Goal: Task Accomplishment & Management: Manage account settings

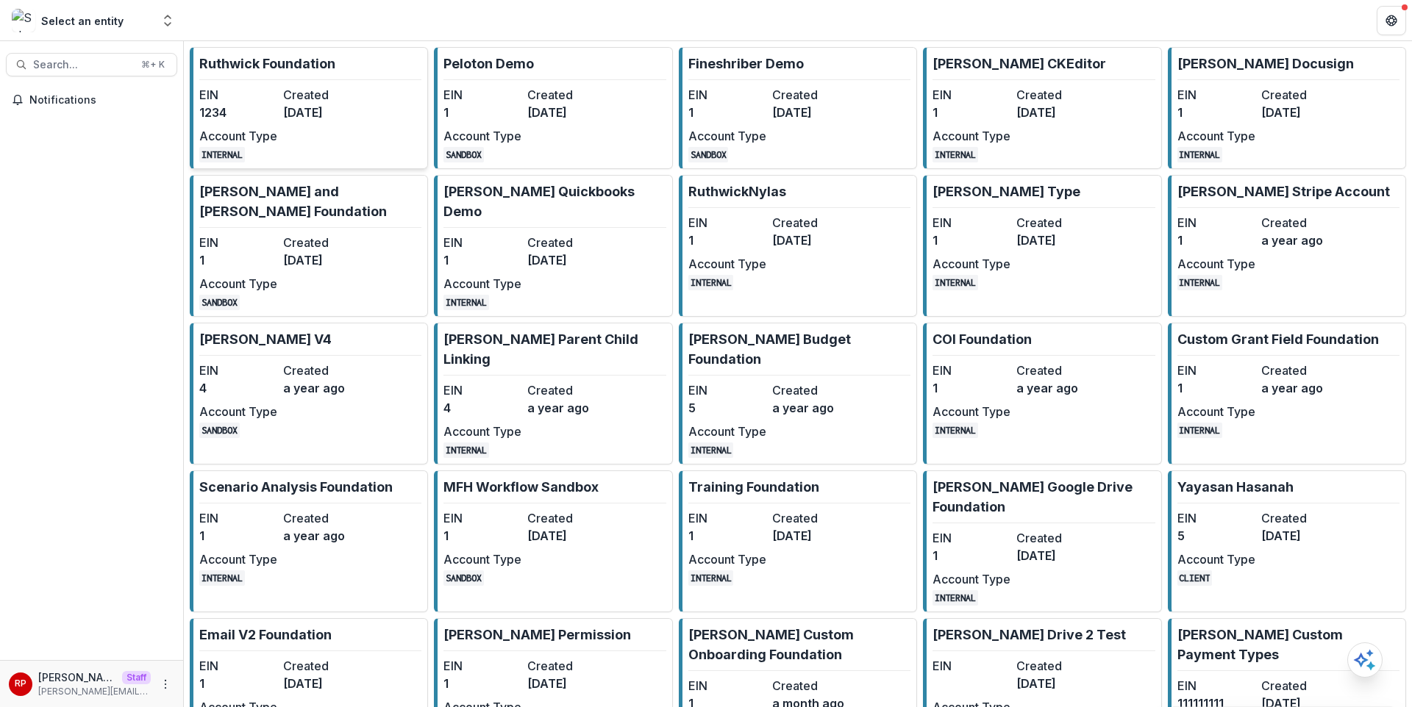
click at [311, 115] on dd "[DATE]" at bounding box center [322, 113] width 78 height 18
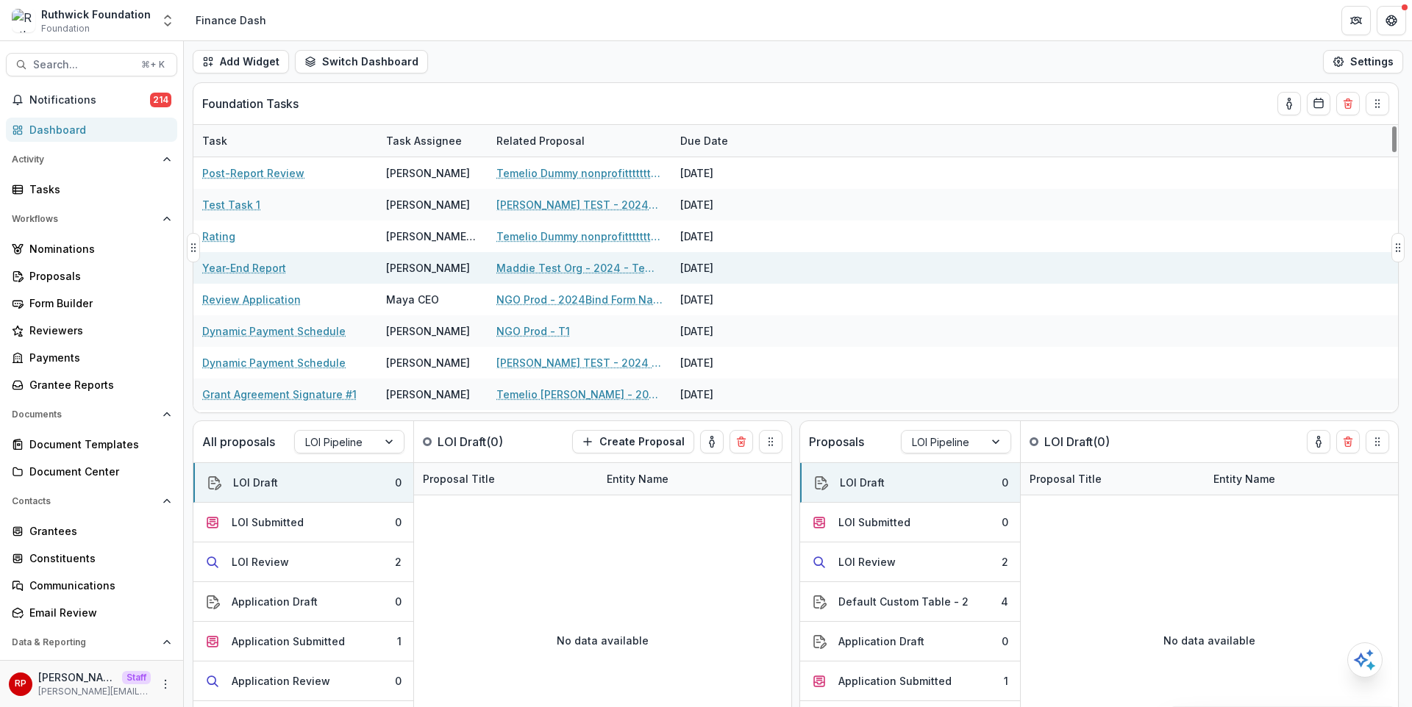
click at [536, 277] on div "Maddie Test Org - 2024 - Temelio Test Form" at bounding box center [579, 268] width 166 height 32
click at [538, 271] on link "Maddie Test Org - 2024 - Temelio Test Form" at bounding box center [579, 267] width 166 height 15
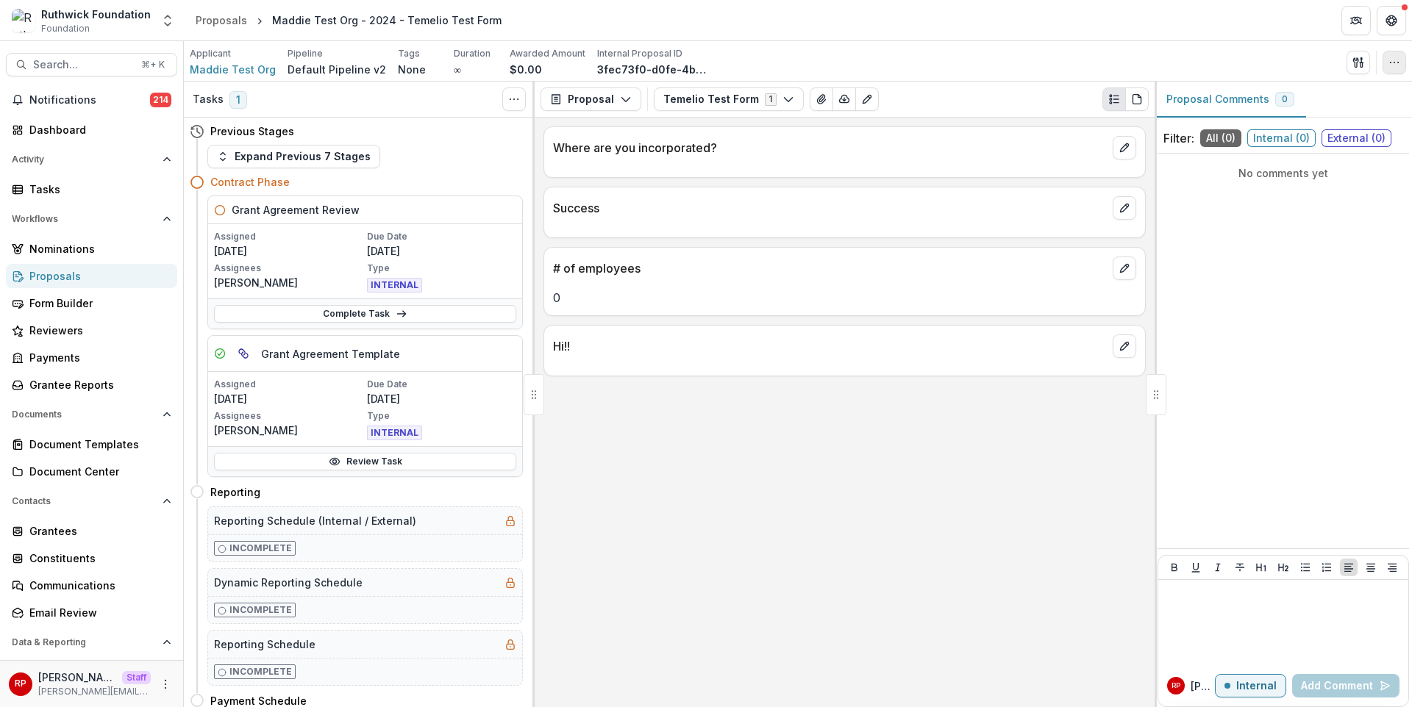
click at [1387, 62] on button "button" at bounding box center [1394, 63] width 24 height 24
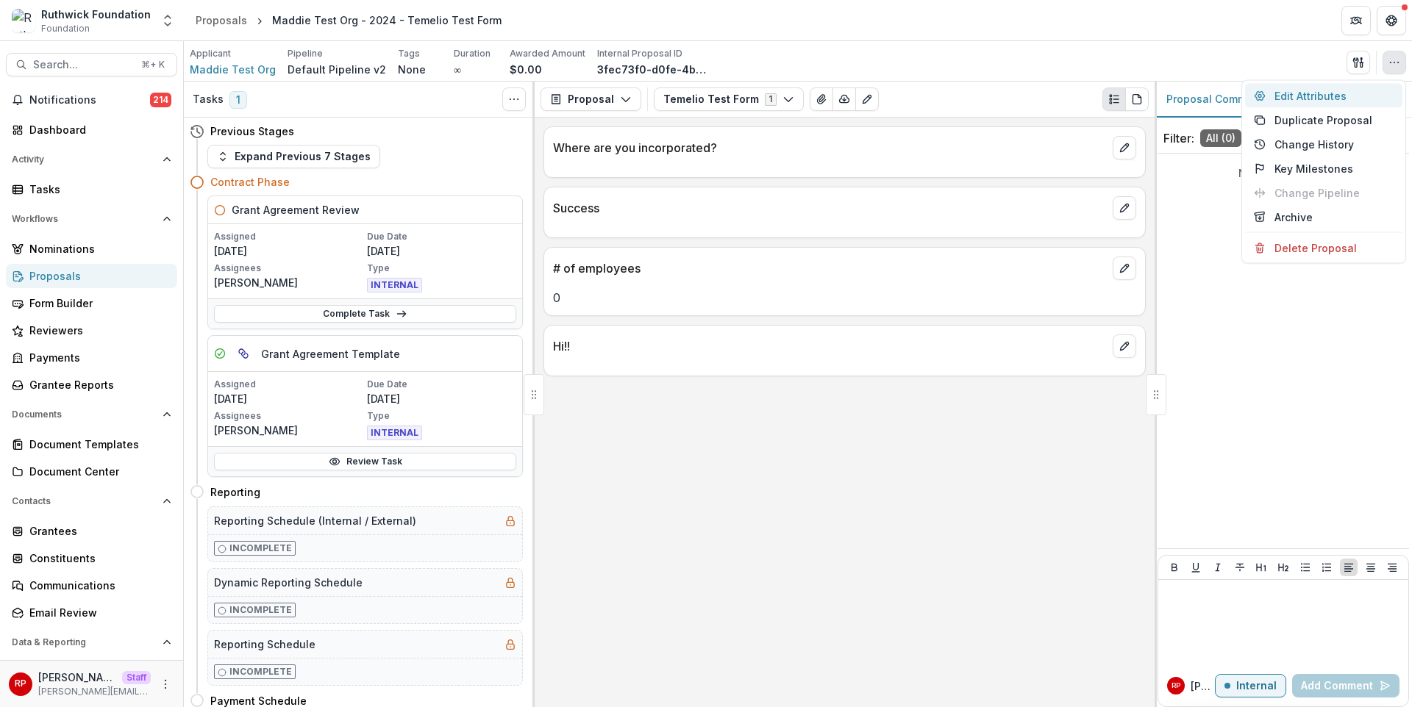
click at [1370, 93] on button "Edit Attributes" at bounding box center [1323, 96] width 157 height 24
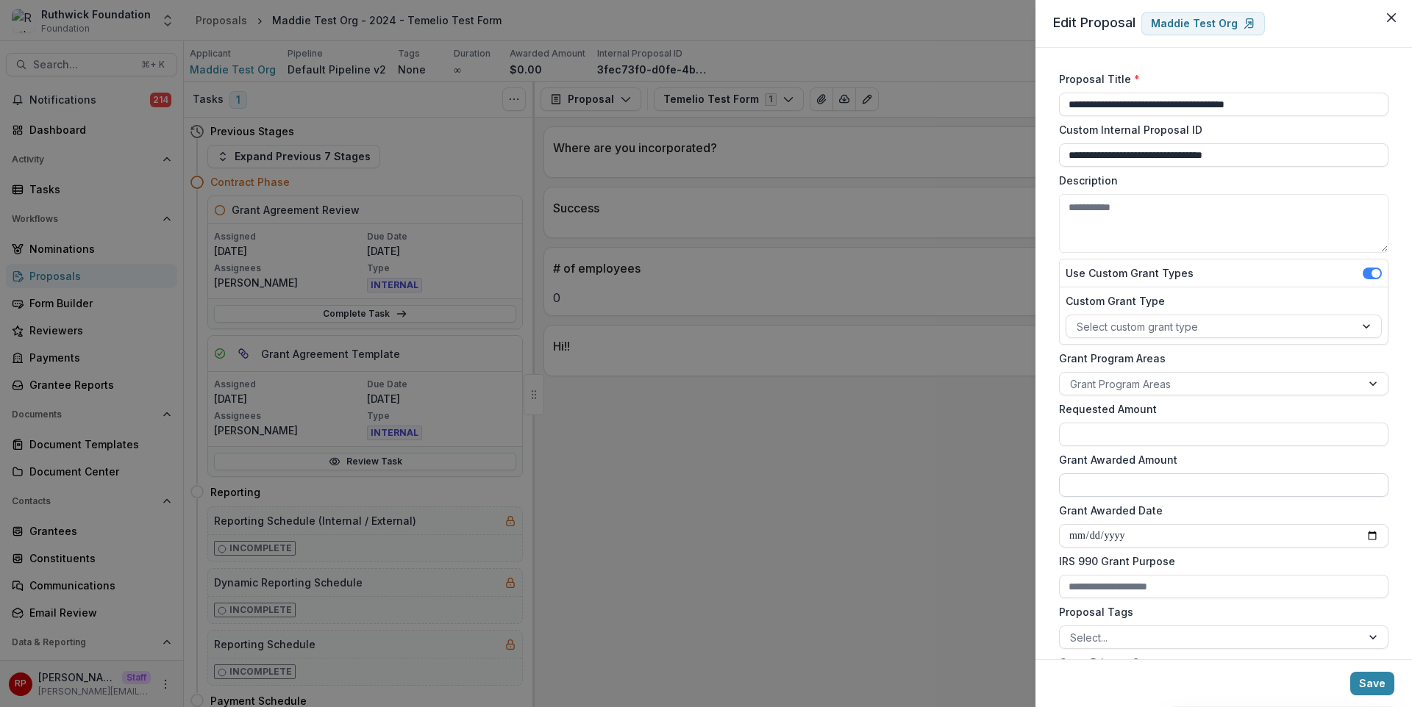
scroll to position [110, 0]
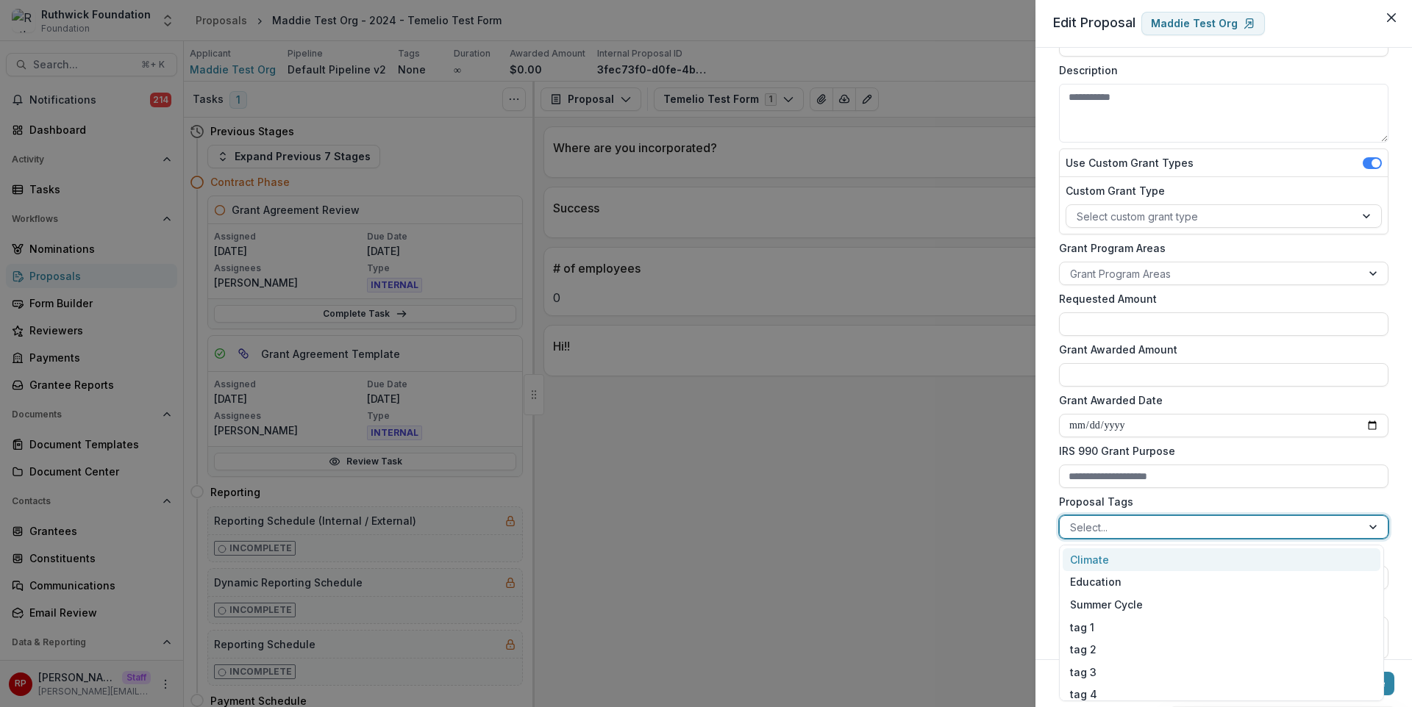
click at [1147, 527] on div at bounding box center [1210, 527] width 281 height 18
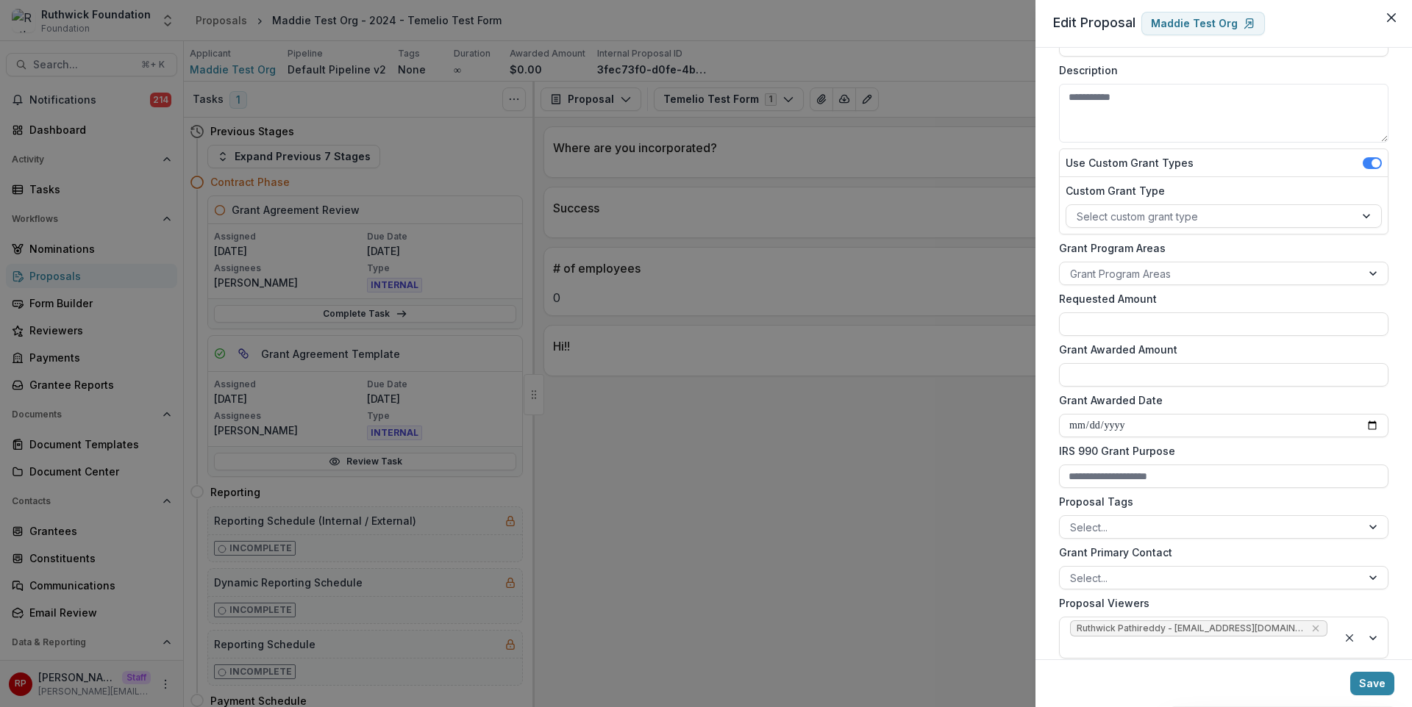
click at [807, 443] on div "**********" at bounding box center [706, 353] width 1412 height 707
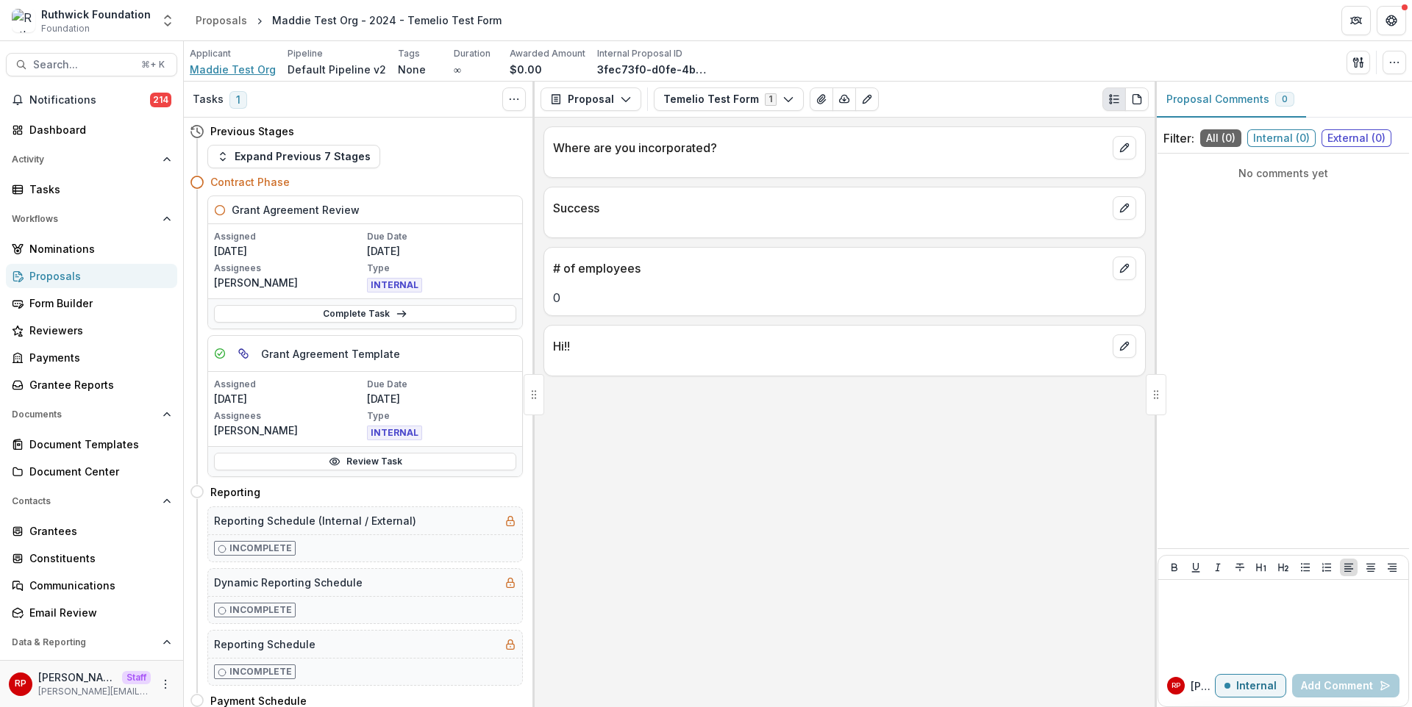
click at [206, 71] on span "Maddie Test Org" at bounding box center [233, 69] width 86 height 15
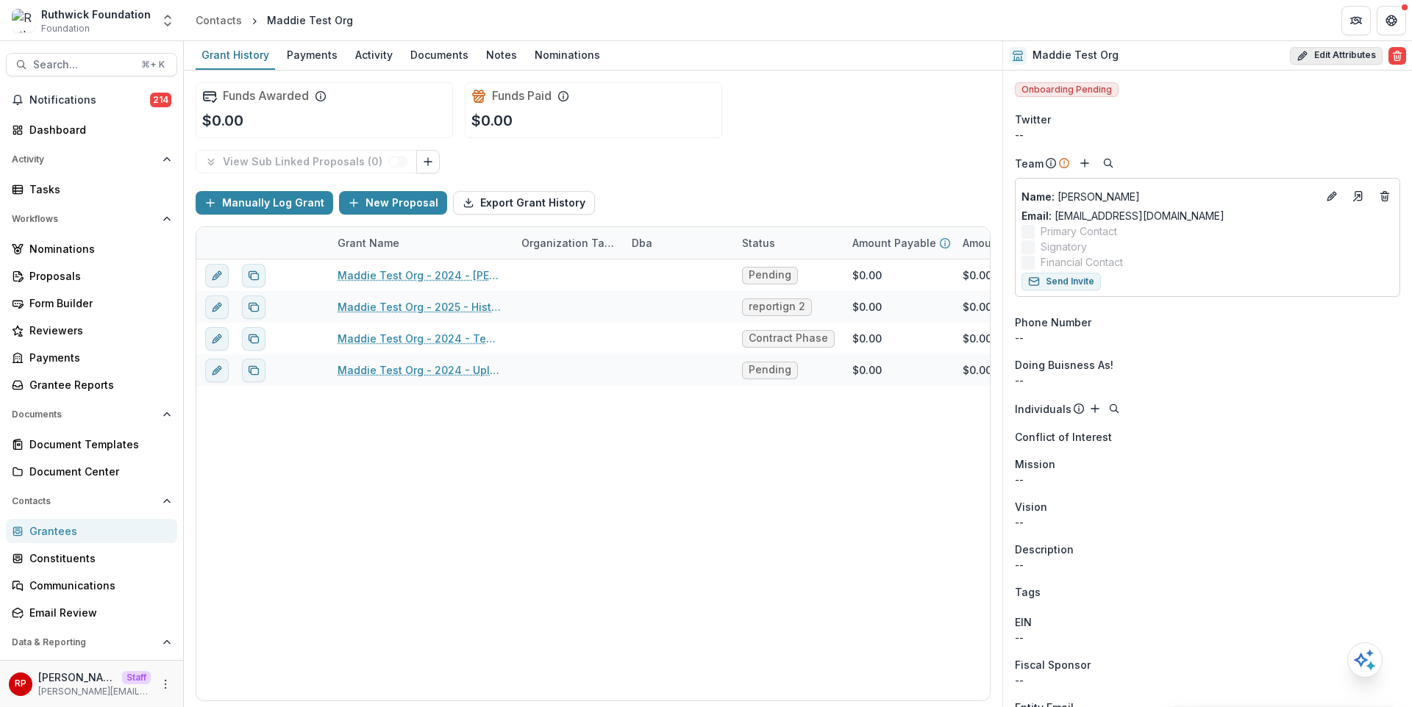
click at [1331, 53] on button "Edit Attributes" at bounding box center [1336, 56] width 93 height 18
select select
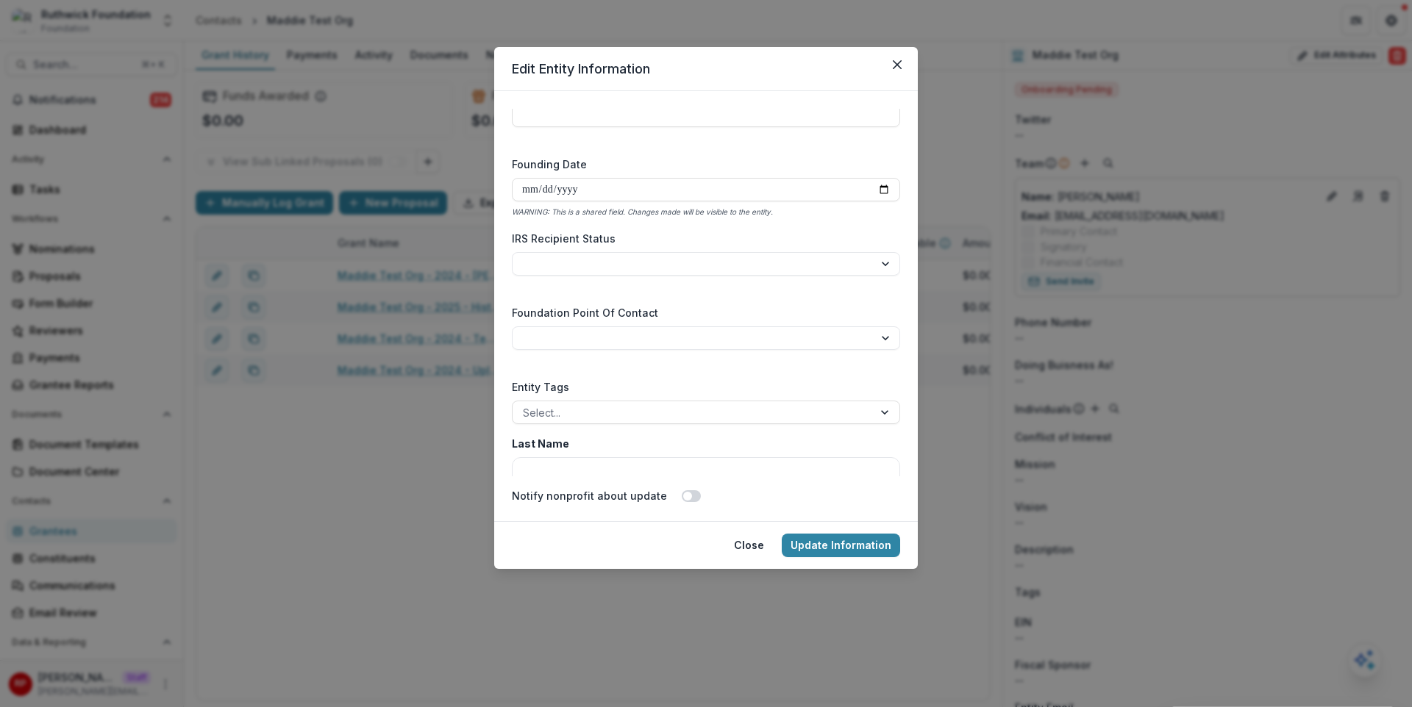
scroll to position [2270, 0]
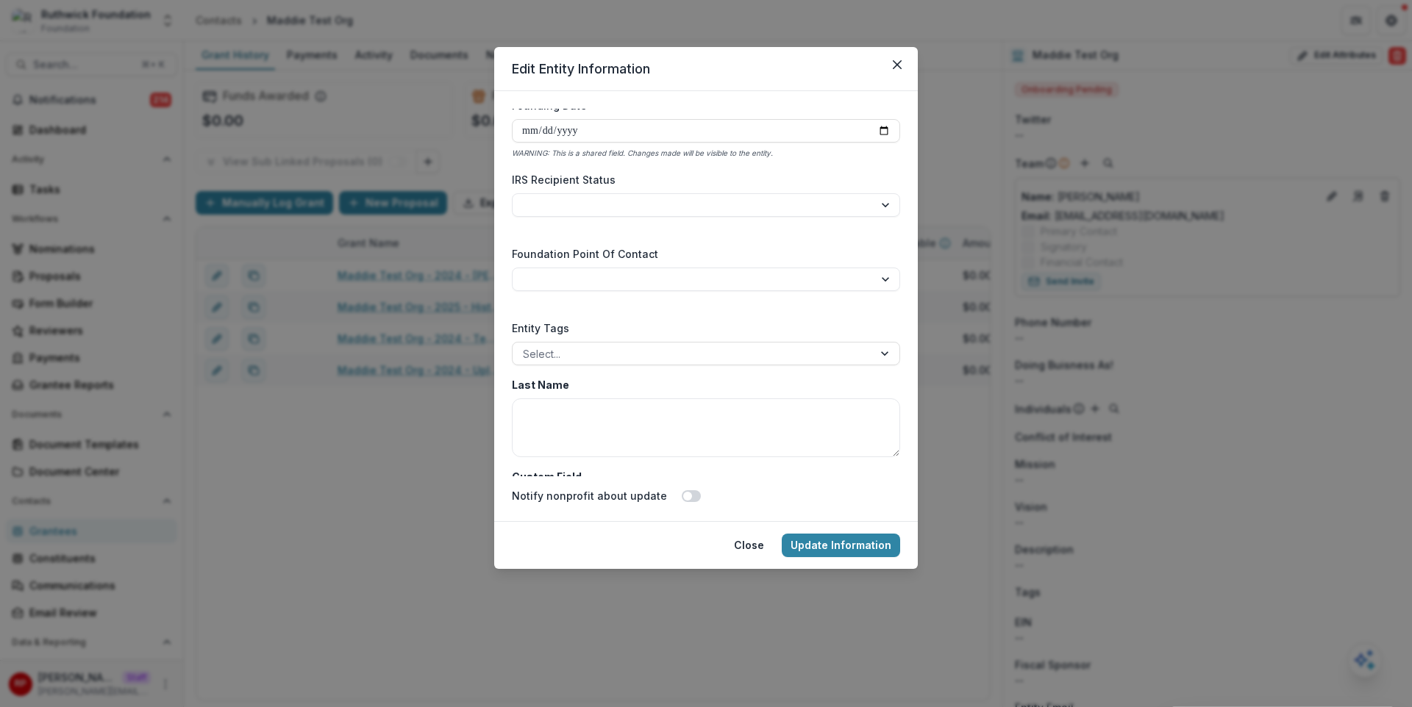
click at [1154, 368] on div "**********" at bounding box center [706, 353] width 1412 height 707
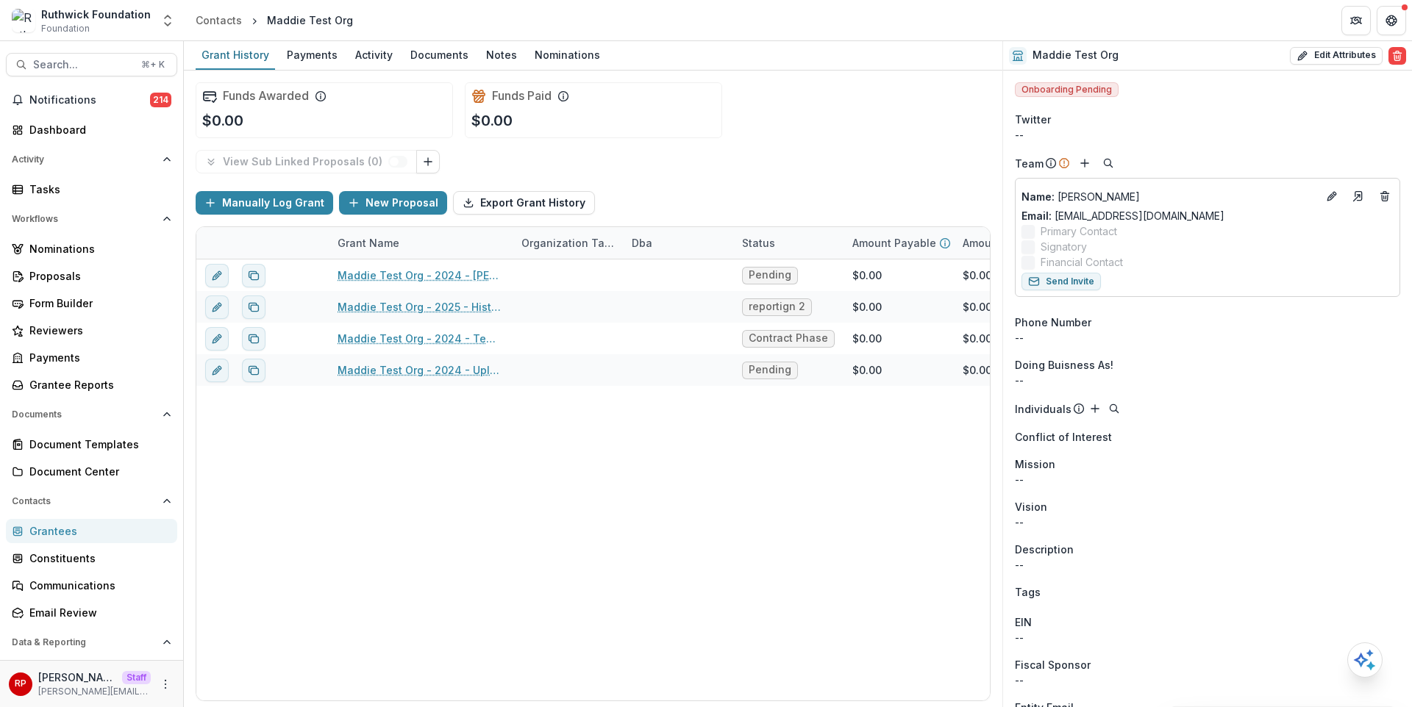
scroll to position [229, 0]
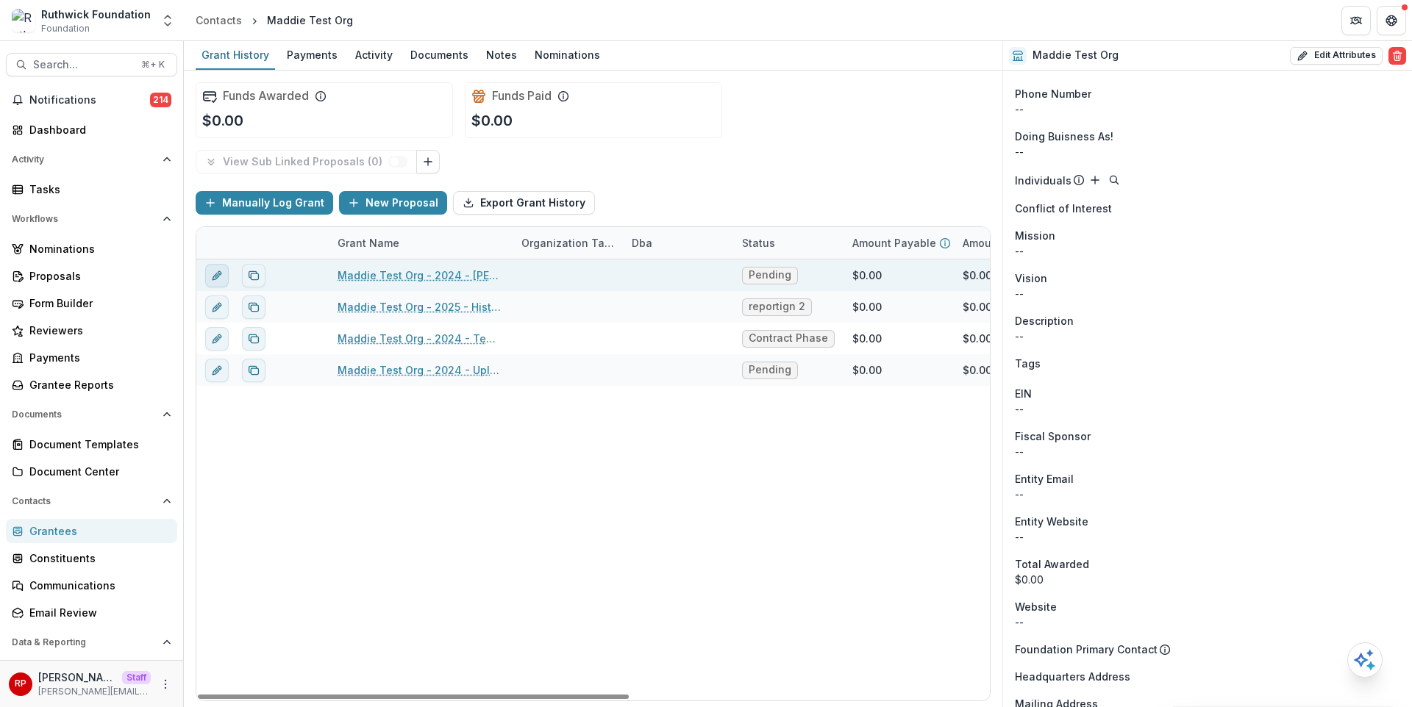
click at [214, 276] on icon "edit" at bounding box center [215, 276] width 7 height 7
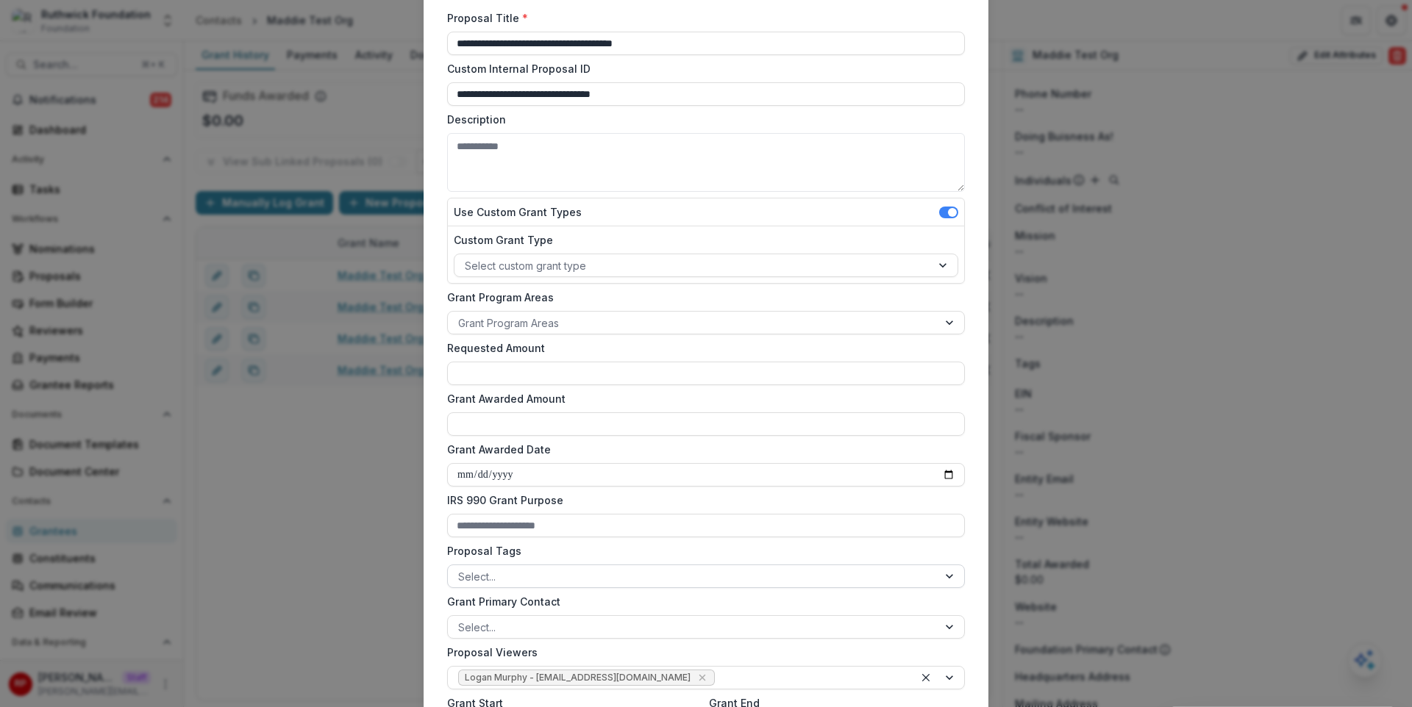
scroll to position [105, 0]
click at [527, 576] on div at bounding box center [692, 576] width 469 height 18
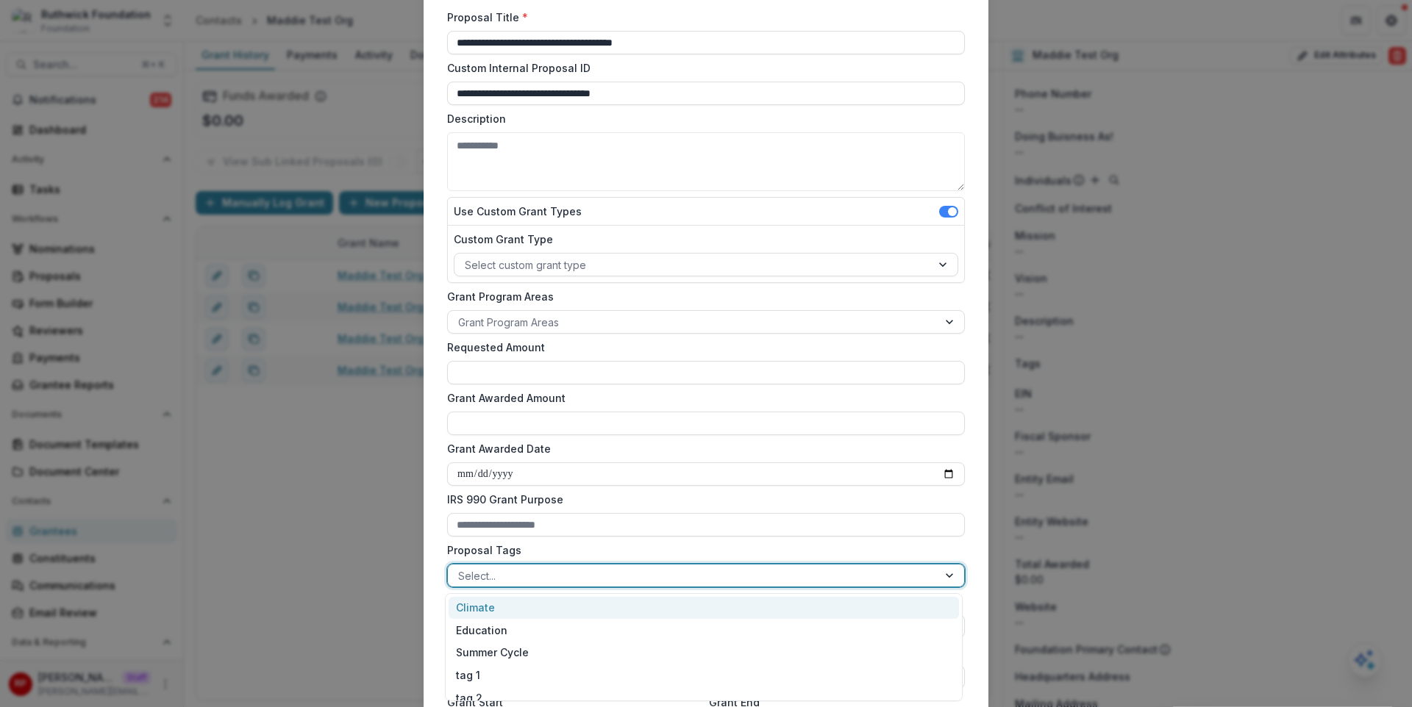
click at [544, 612] on div "Climate" at bounding box center [703, 608] width 510 height 23
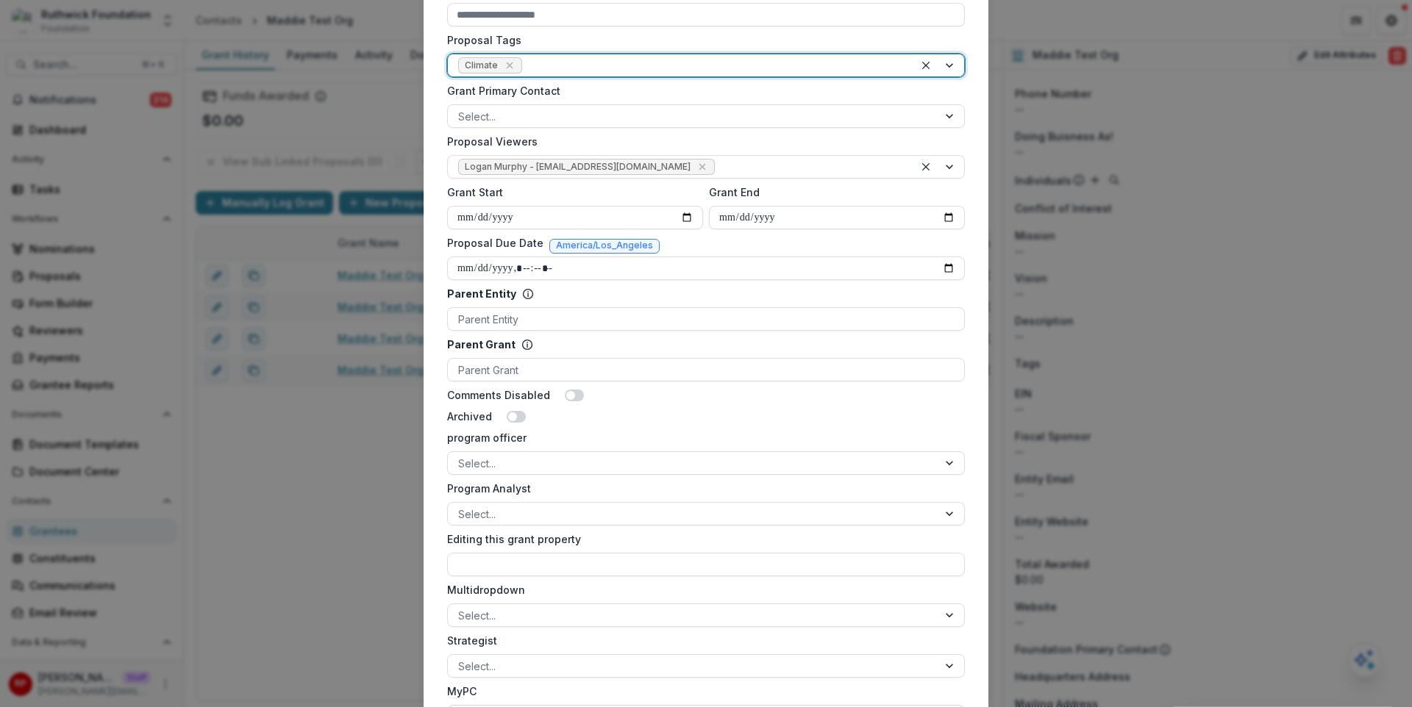
scroll to position [755, 0]
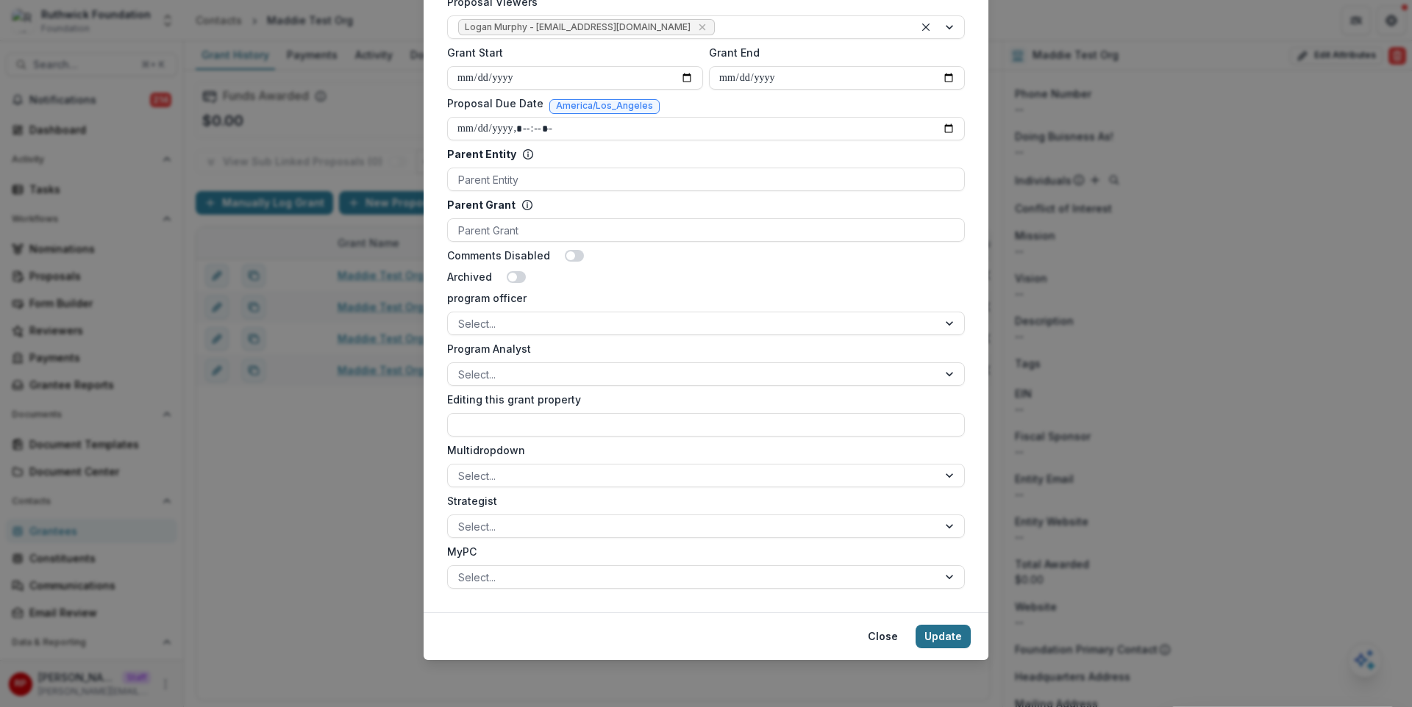
click at [941, 637] on button "Update" at bounding box center [942, 637] width 55 height 24
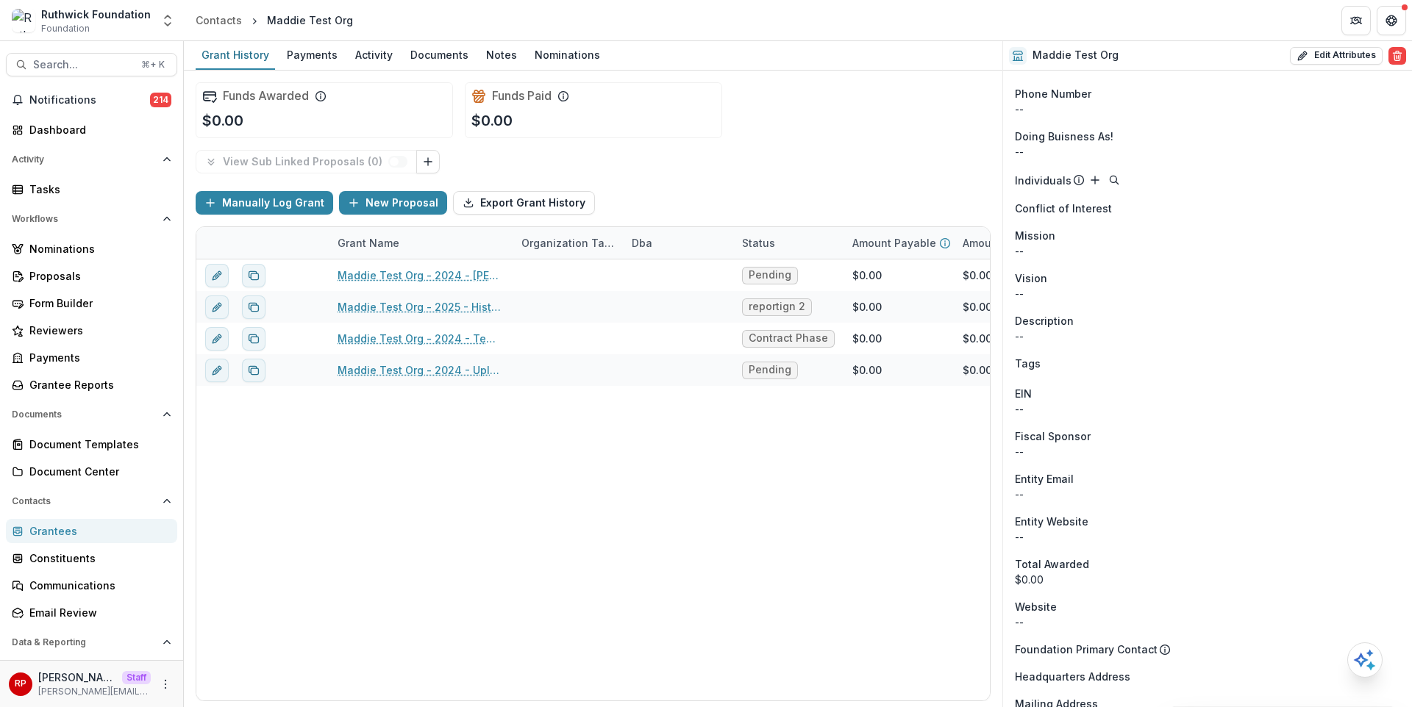
click at [1146, 473] on div "Entity Email" at bounding box center [1207, 478] width 385 height 15
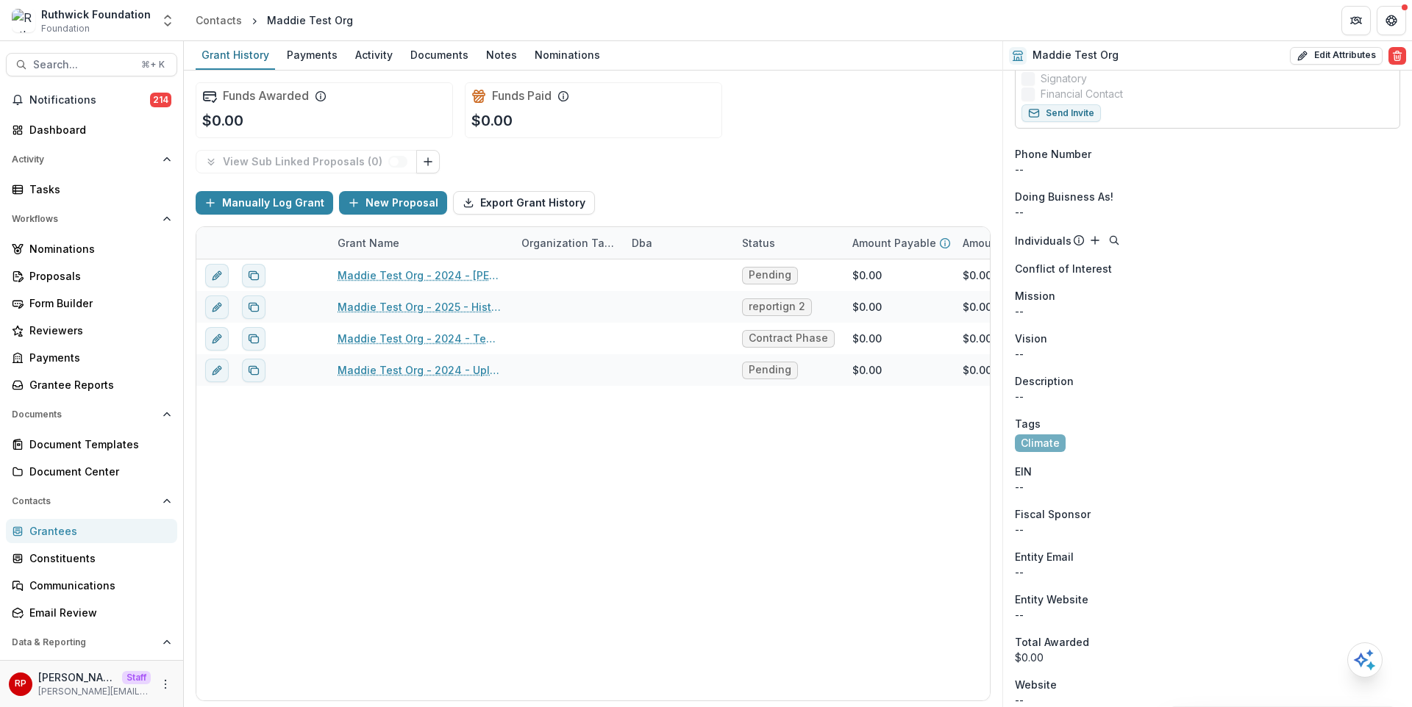
scroll to position [175, 0]
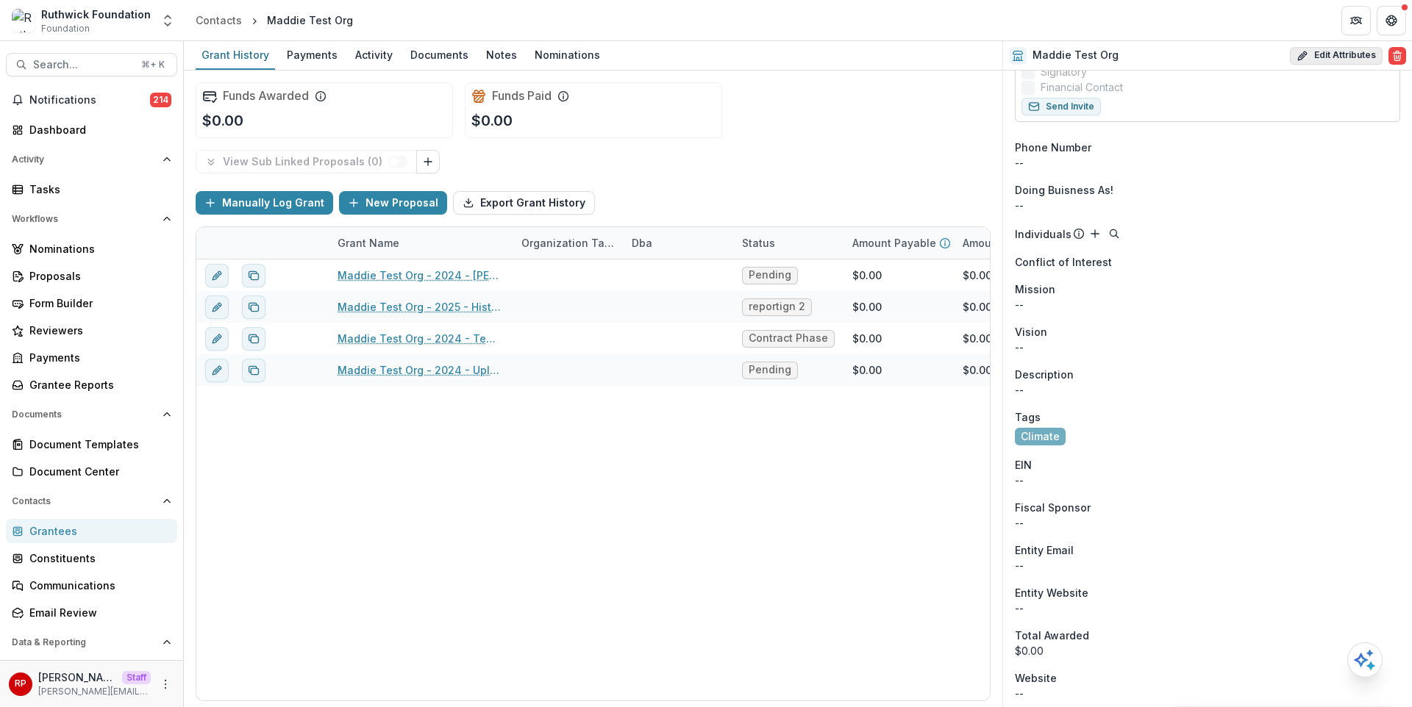
click at [1351, 52] on button "Edit Attributes" at bounding box center [1336, 56] width 93 height 18
select select
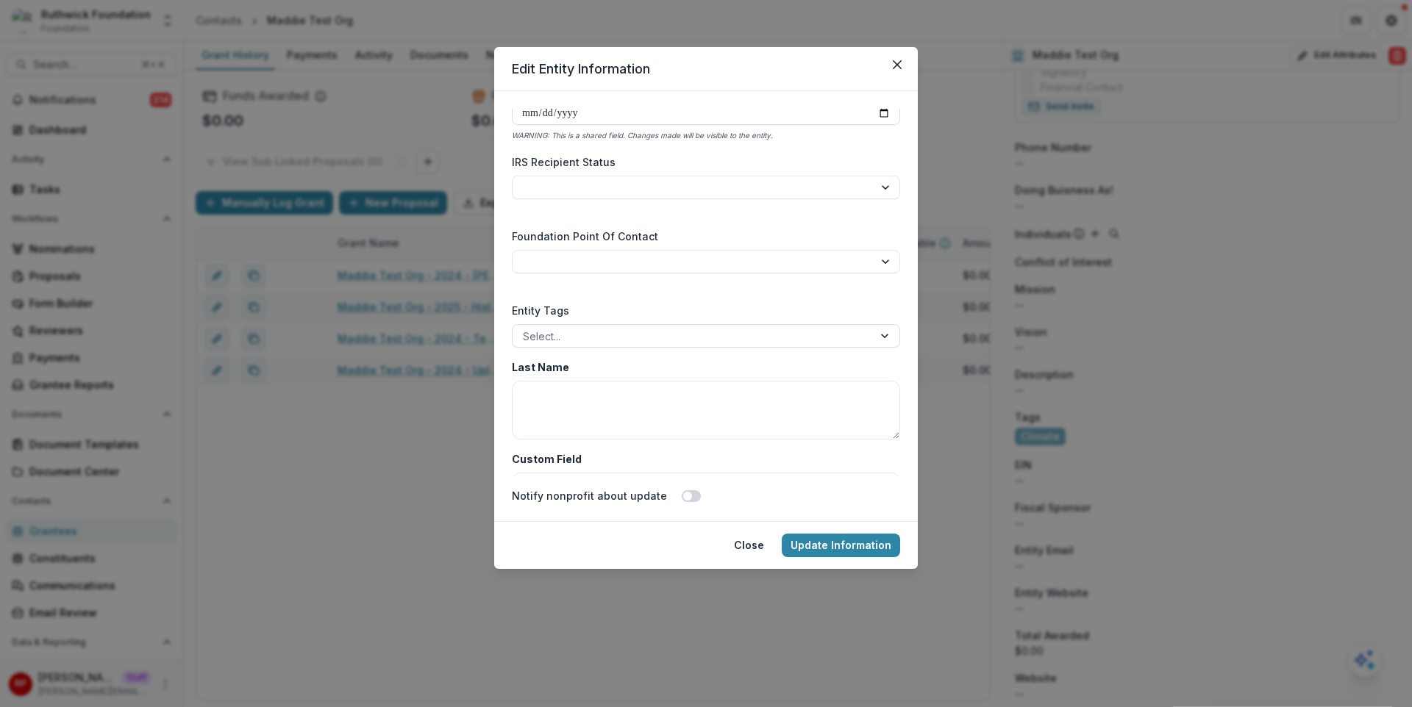
scroll to position [2303, 0]
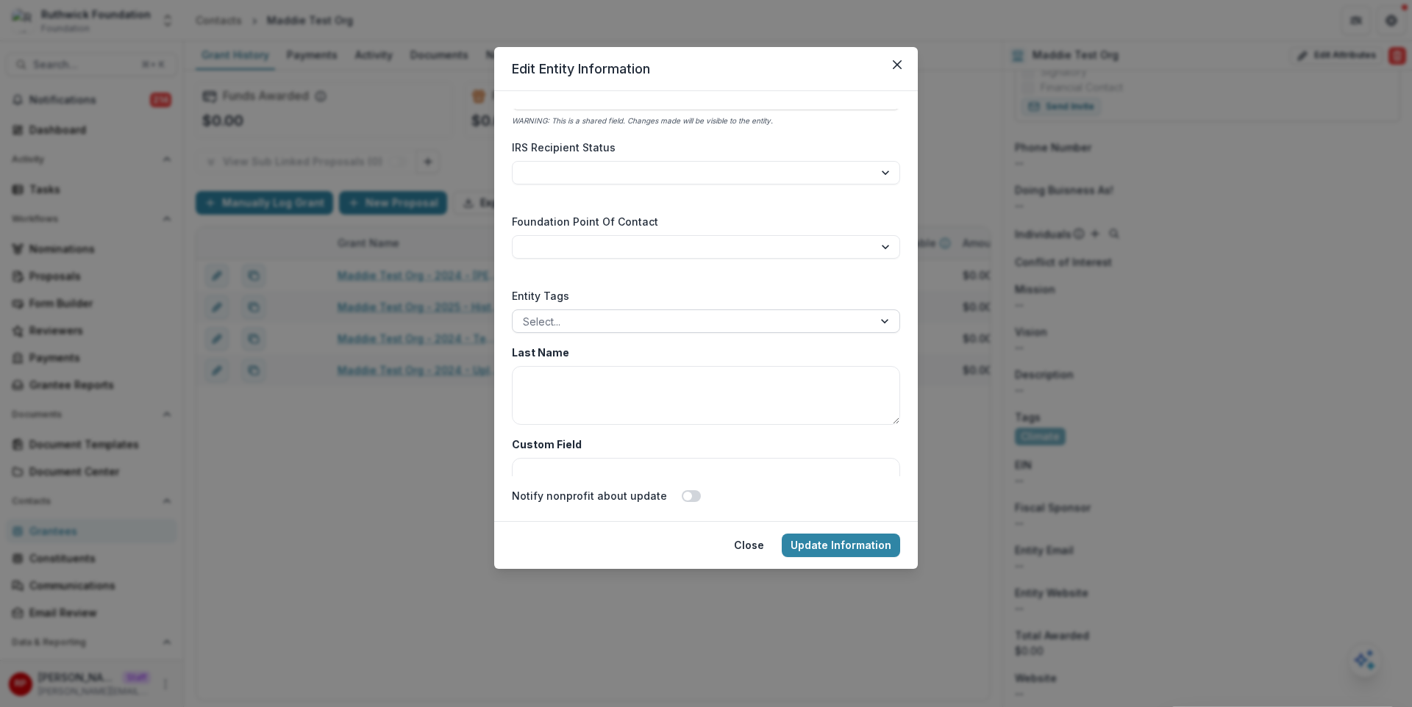
click at [579, 318] on div at bounding box center [693, 321] width 340 height 18
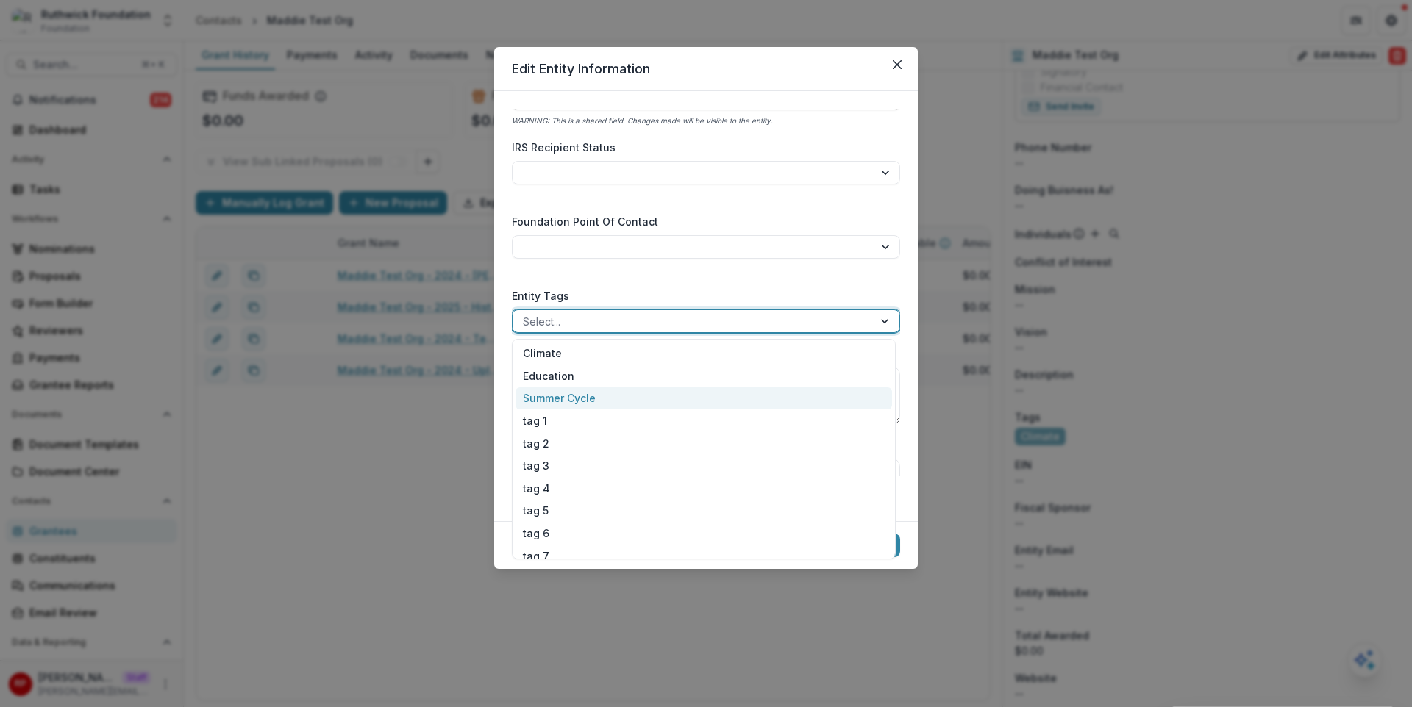
click at [620, 395] on div "Summer Cycle" at bounding box center [703, 398] width 376 height 23
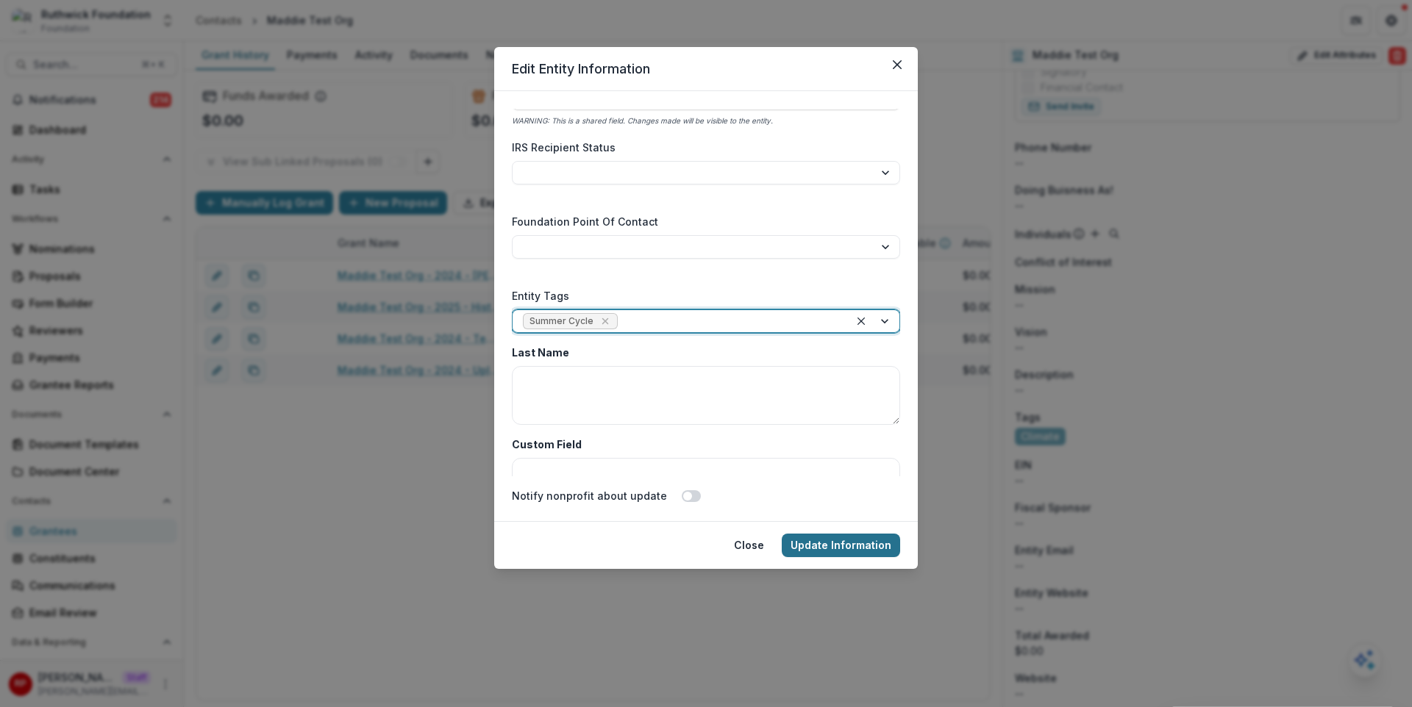
click at [893, 551] on button "Update Information" at bounding box center [841, 546] width 118 height 24
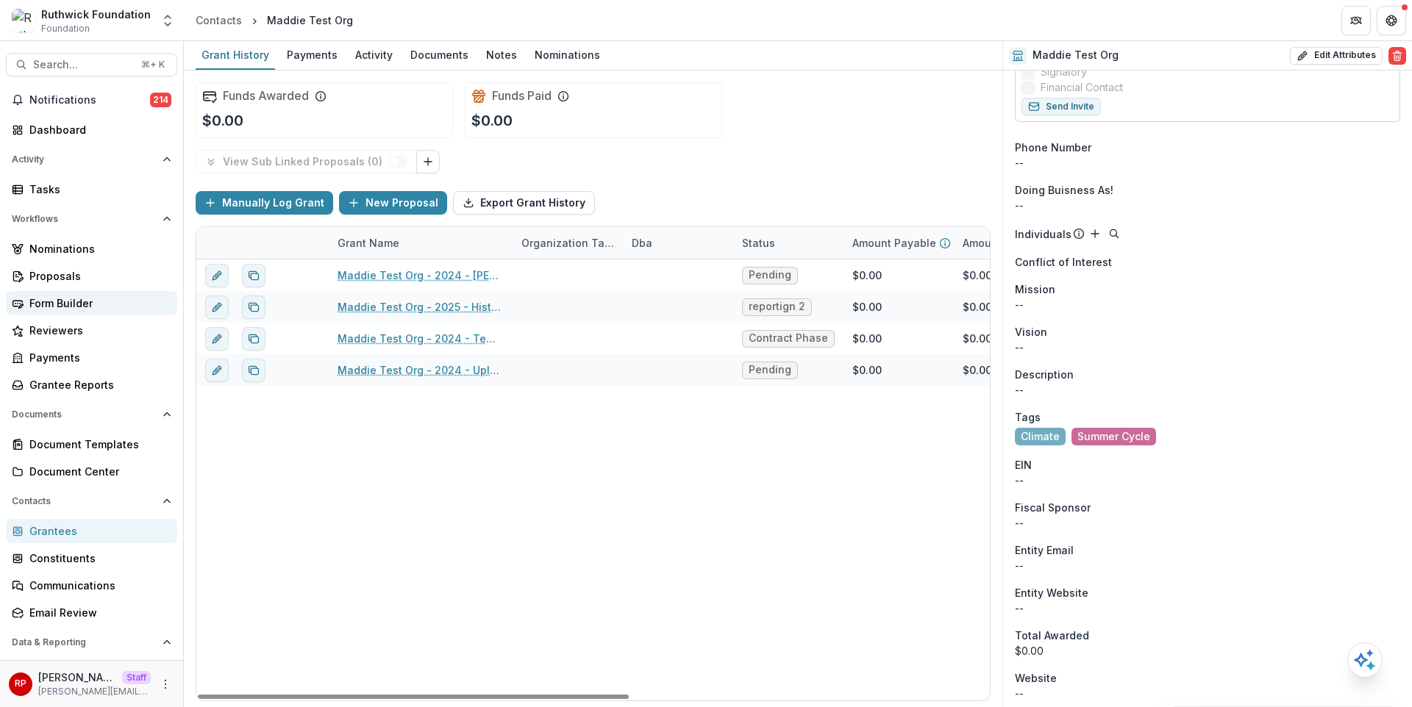
scroll to position [106, 0]
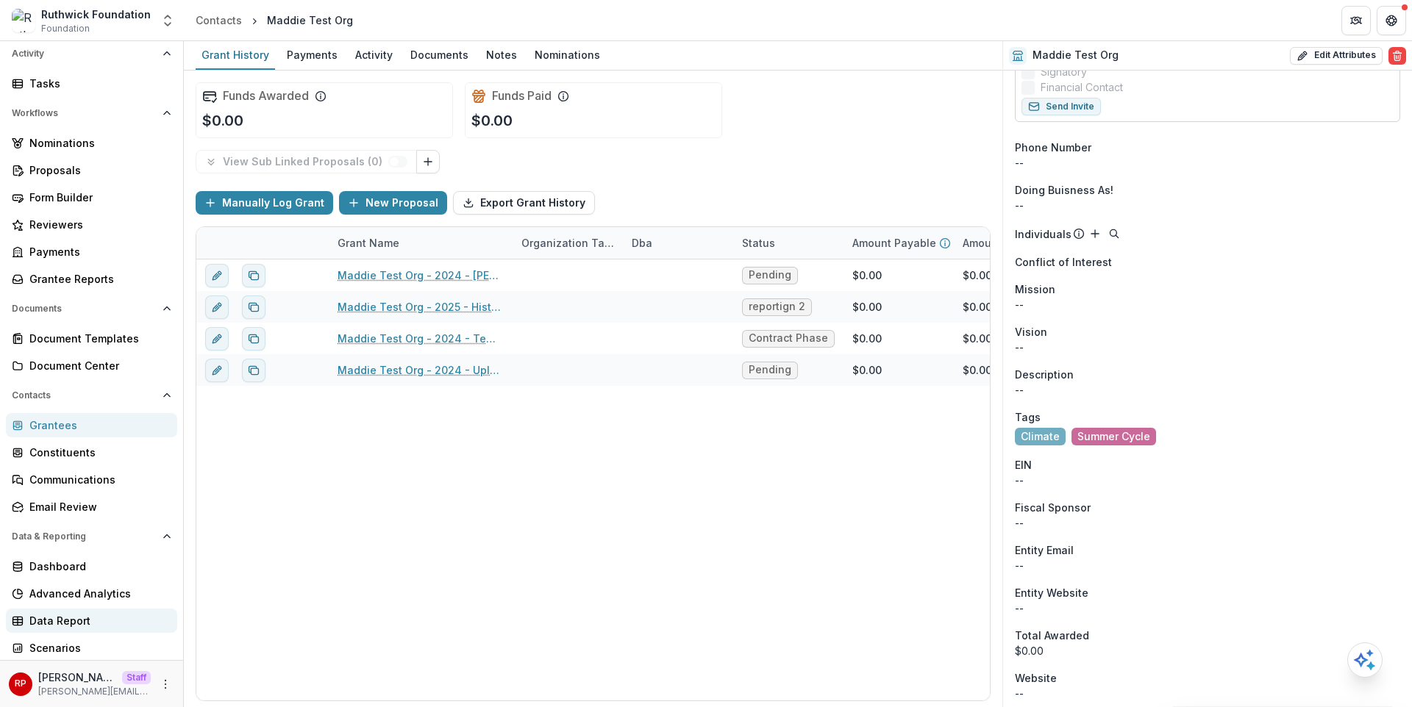
click at [99, 618] on div "Data Report" at bounding box center [97, 620] width 136 height 15
click at [1138, 272] on div "Onboarding Pending Twitter -- Team Name : Maddie Glouner Email: maddieglouner@g…" at bounding box center [1207, 628] width 409 height 1465
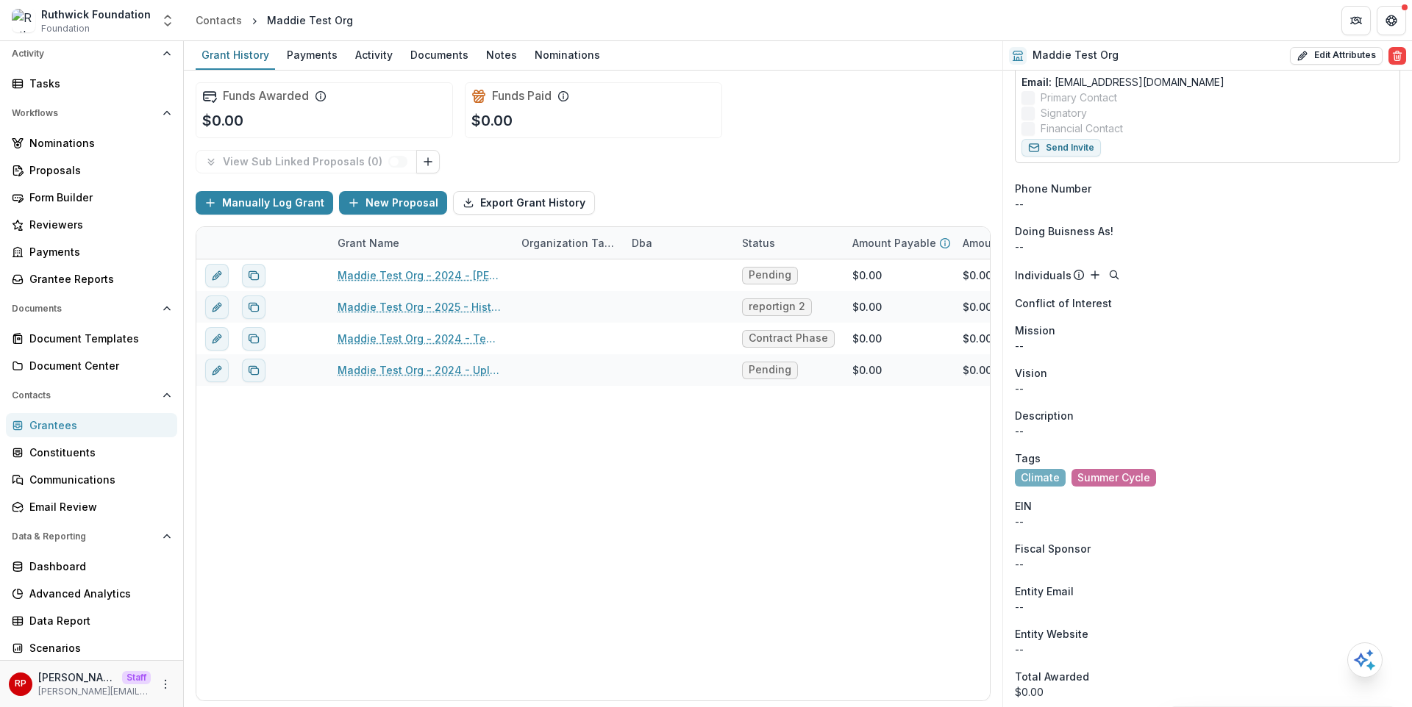
scroll to position [151, 0]
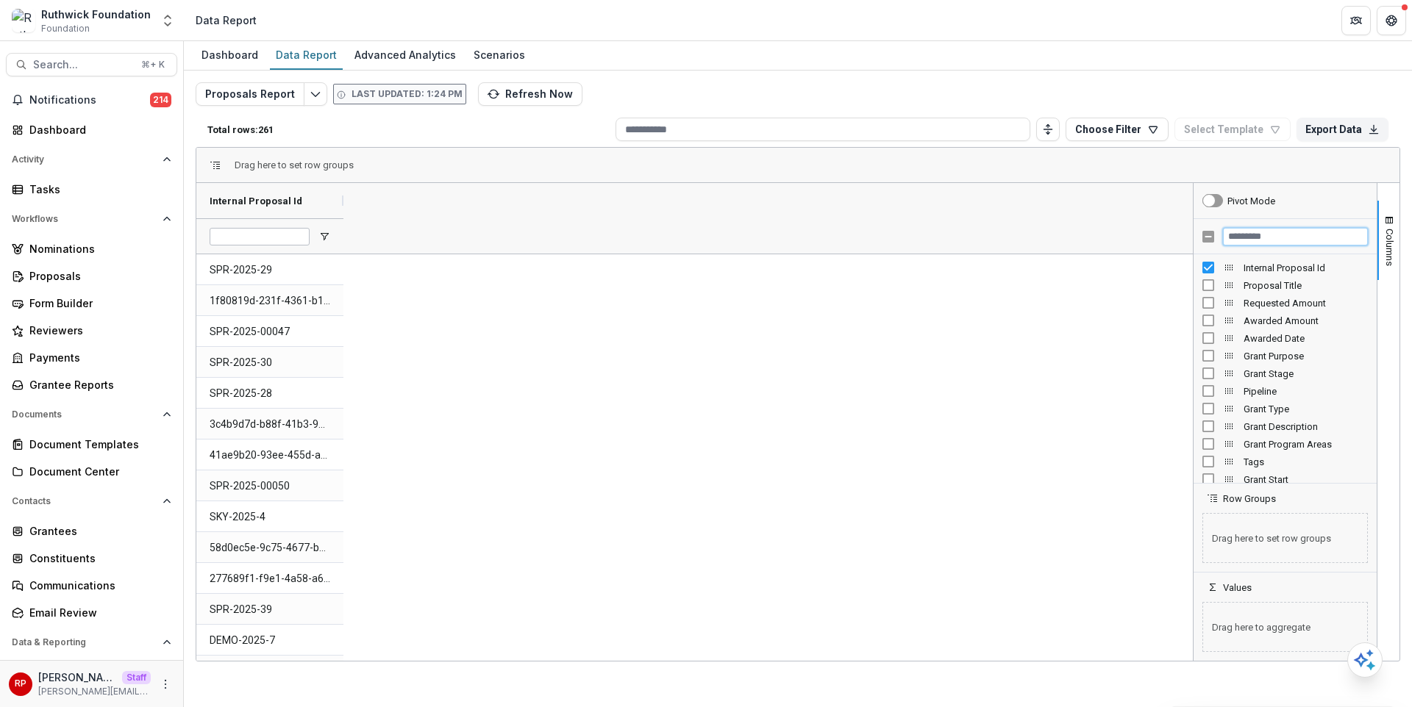
click at [1247, 229] on input "Filter Columns Input" at bounding box center [1295, 237] width 145 height 18
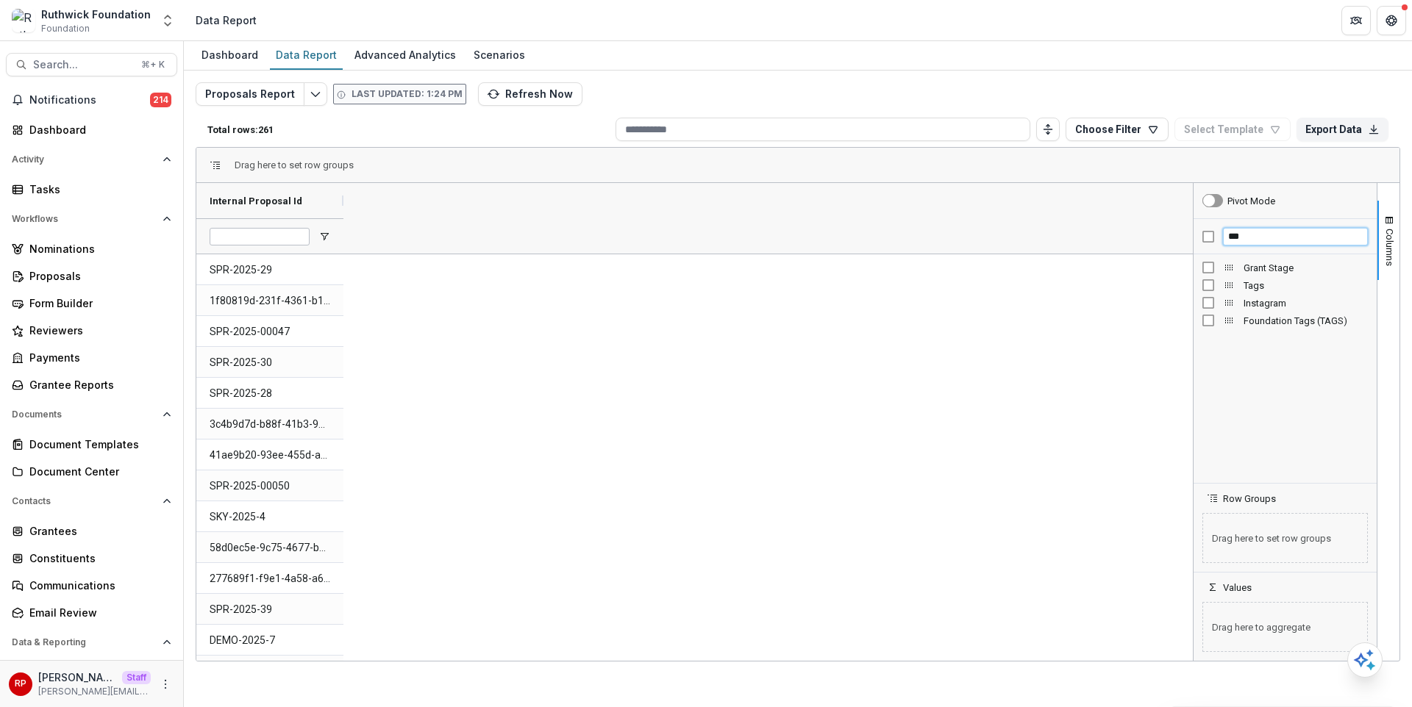
type input "***"
click at [487, 298] on div at bounding box center [416, 300] width 147 height 30
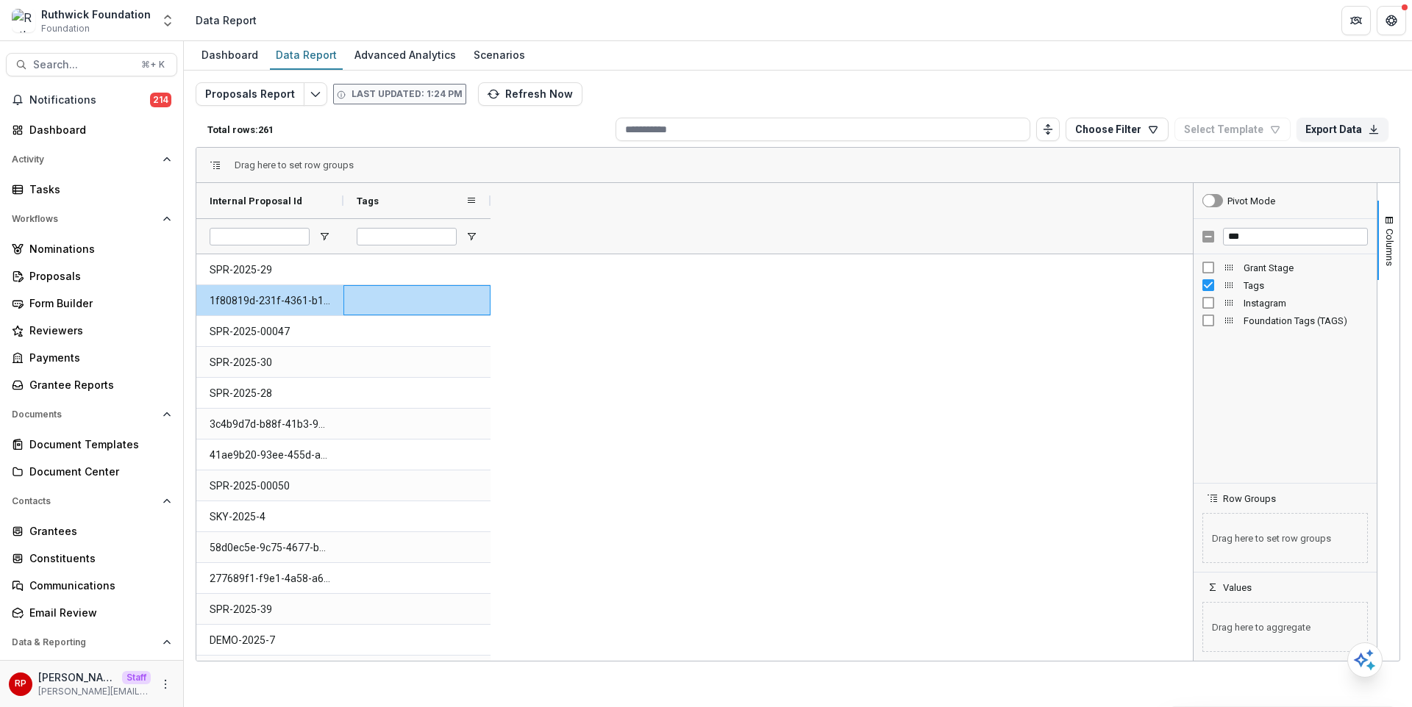
click at [423, 201] on div "Tags" at bounding box center [411, 201] width 109 height 28
click at [423, 201] on div "Tags 1" at bounding box center [411, 201] width 109 height 28
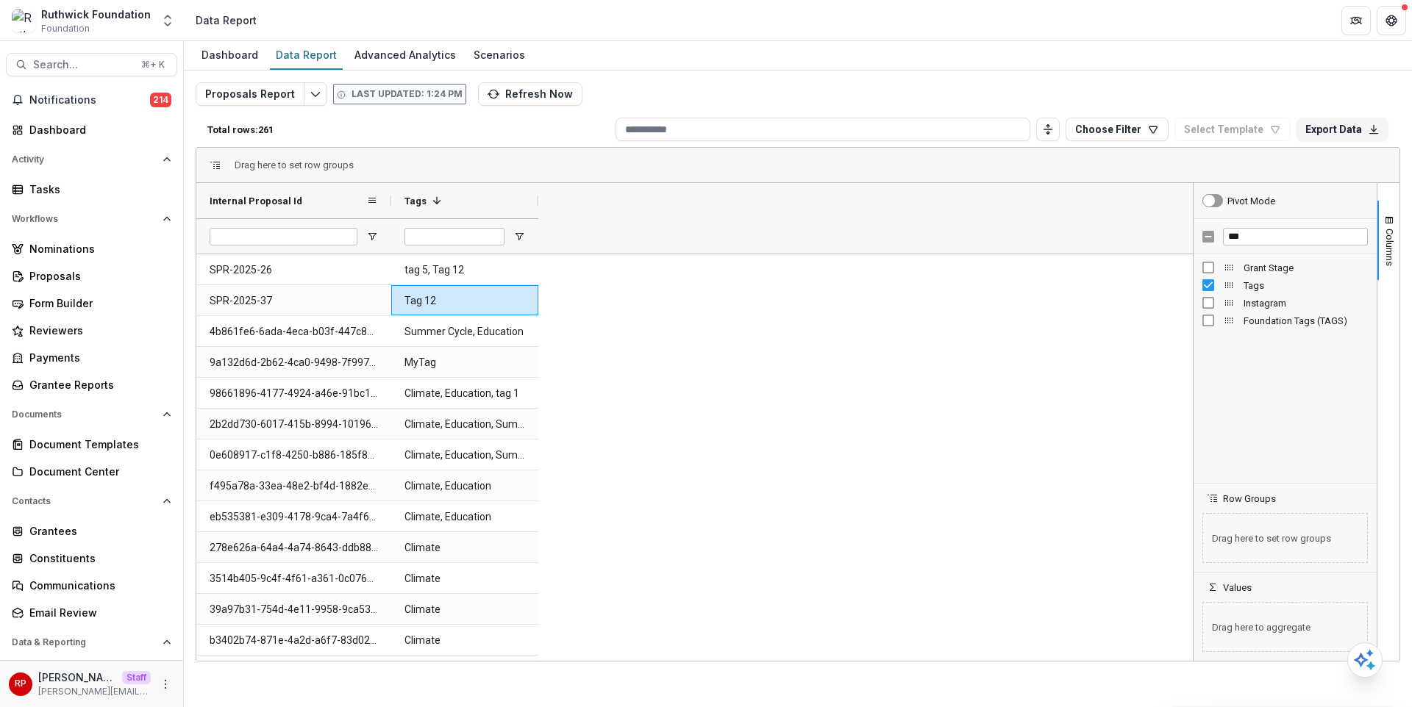
drag, startPoint x: 342, startPoint y: 205, endPoint x: 390, endPoint y: 208, distance: 47.9
click at [390, 208] on div at bounding box center [391, 200] width 6 height 35
click at [304, 100] on button "Edit selected report" at bounding box center [316, 94] width 24 height 24
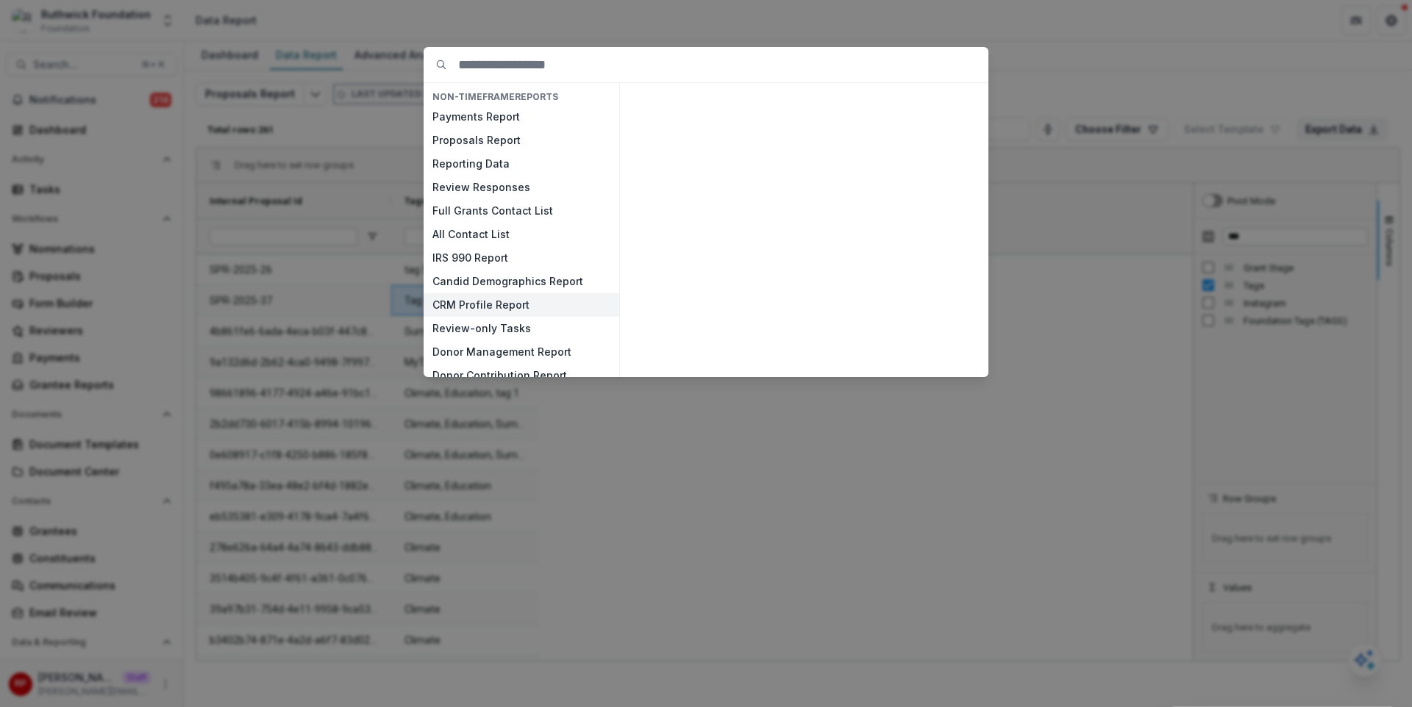
click at [496, 300] on button "CRM Profile Report" at bounding box center [521, 305] width 196 height 24
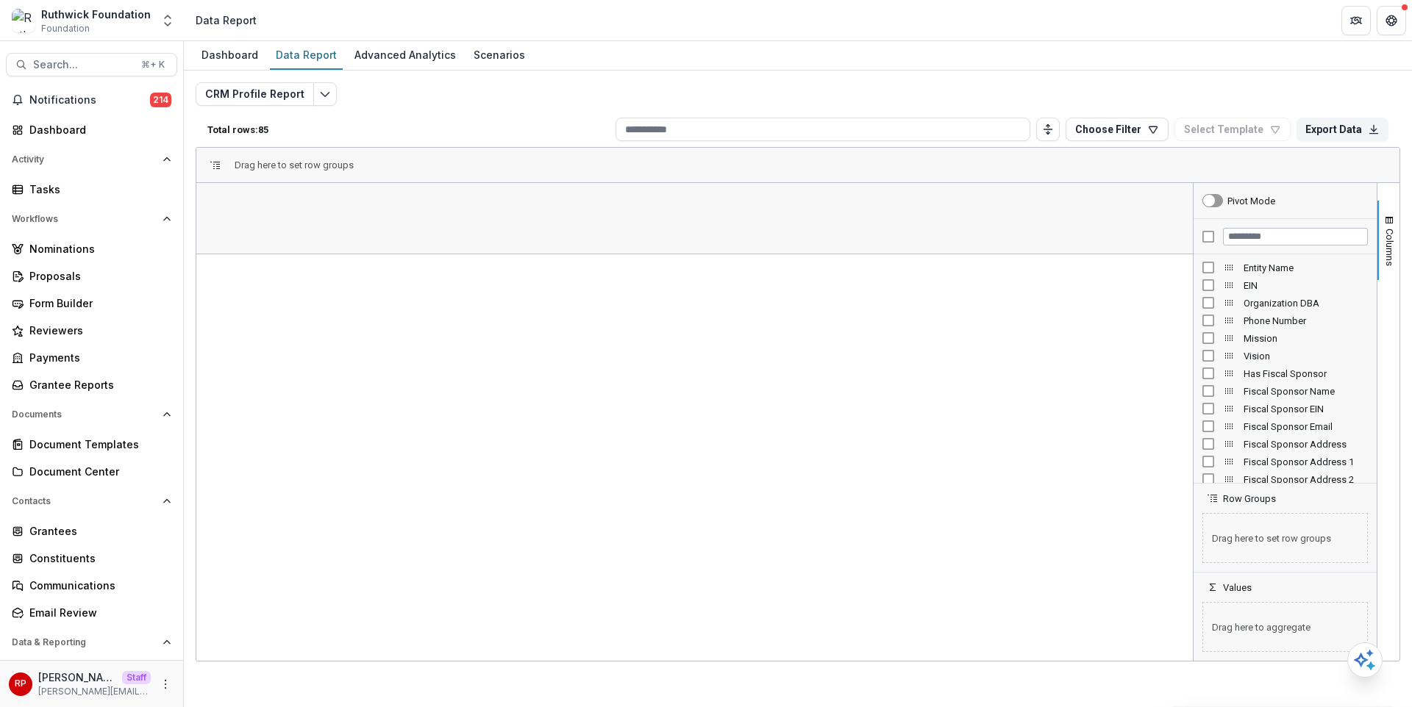
click at [1205, 277] on div "EIN" at bounding box center [1284, 285] width 165 height 18
click at [1208, 273] on div "Entity Name" at bounding box center [1284, 268] width 165 height 18
click at [1205, 293] on div "EIN" at bounding box center [1284, 285] width 165 height 18
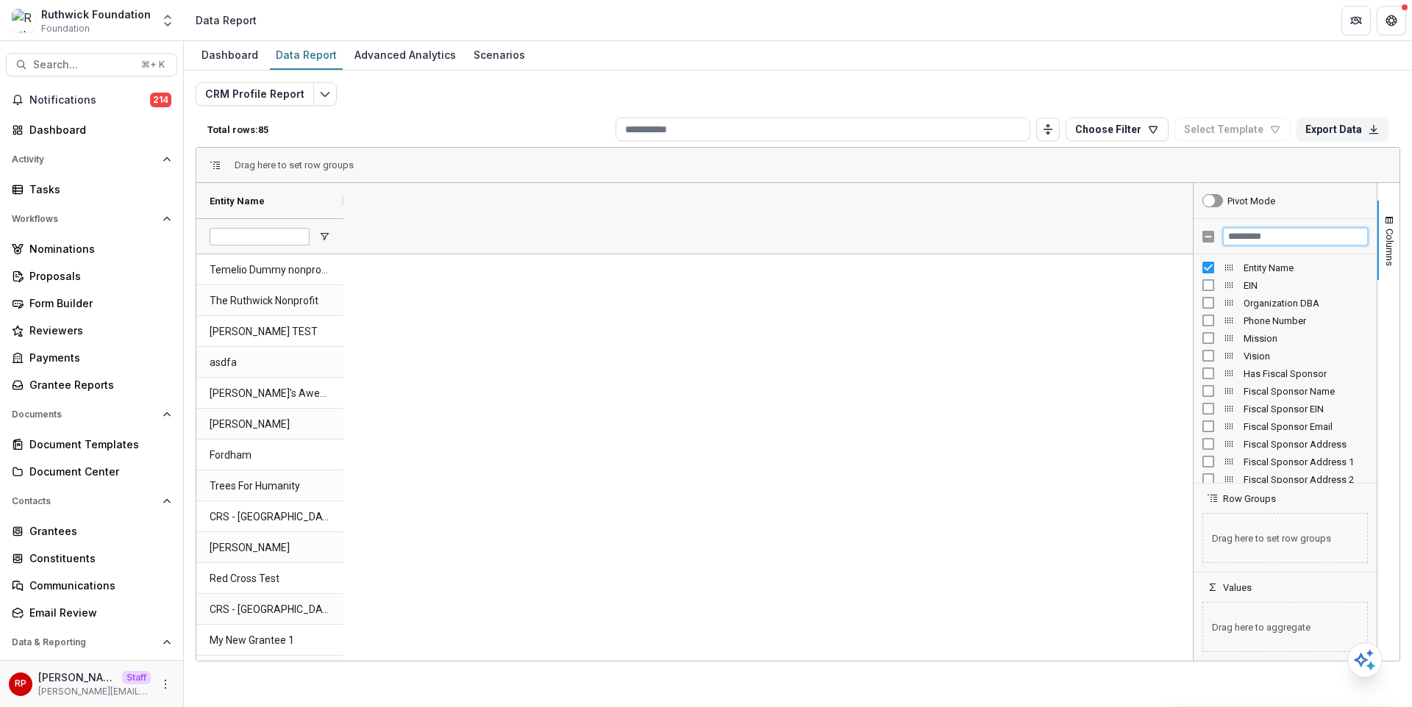
click at [1240, 229] on input "Filter Columns Input" at bounding box center [1295, 237] width 145 height 18
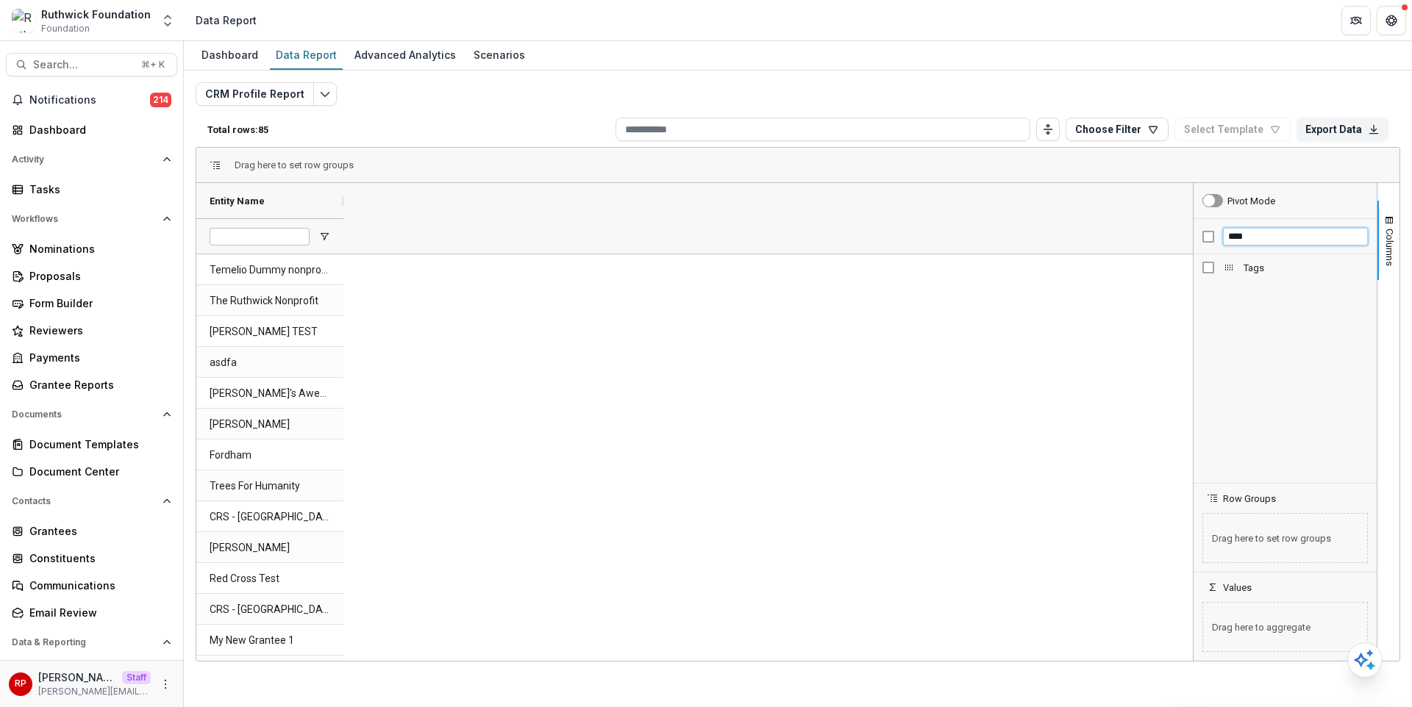
type input "****"
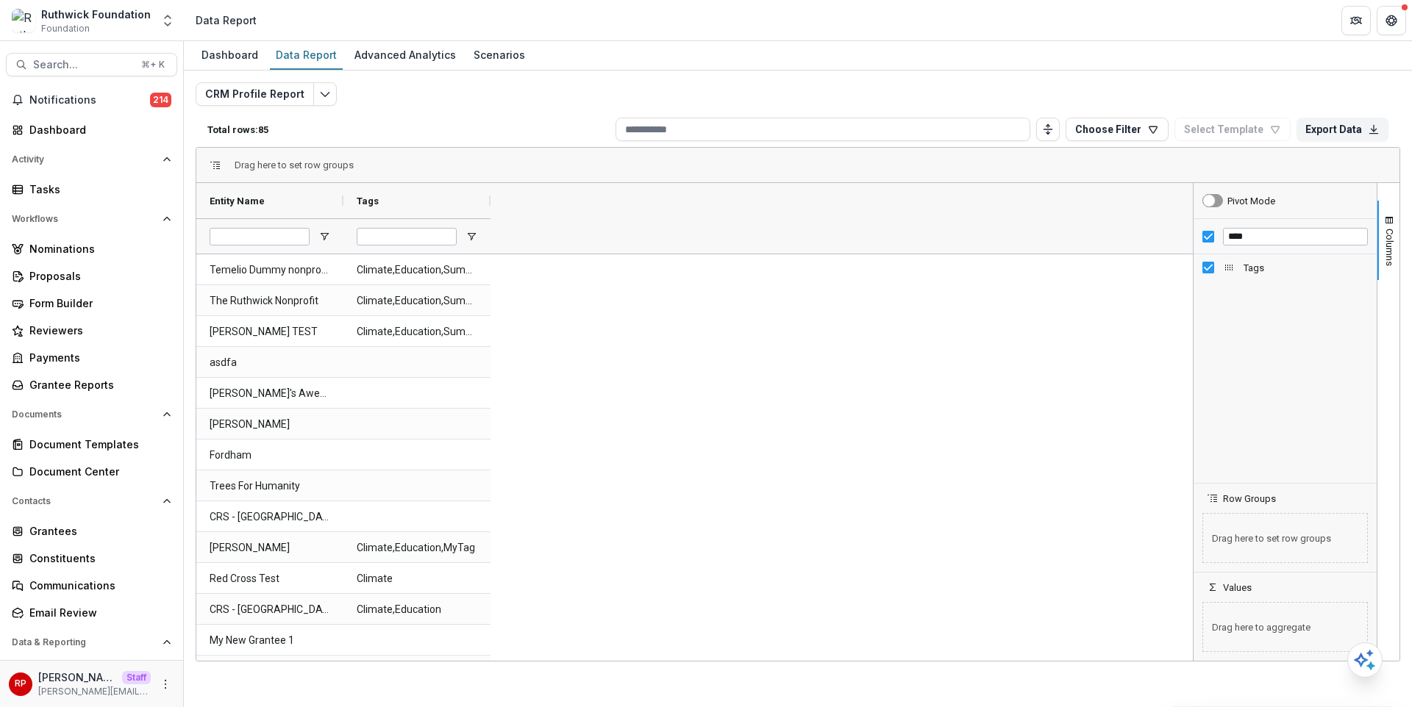
drag, startPoint x: 929, startPoint y: 382, endPoint x: 538, endPoint y: 246, distance: 414.1
click at [919, 57] on div "Dashboard Data Report Advanced Analytics Scenarios" at bounding box center [798, 55] width 1228 height 29
